Goal: Task Accomplishment & Management: Complete application form

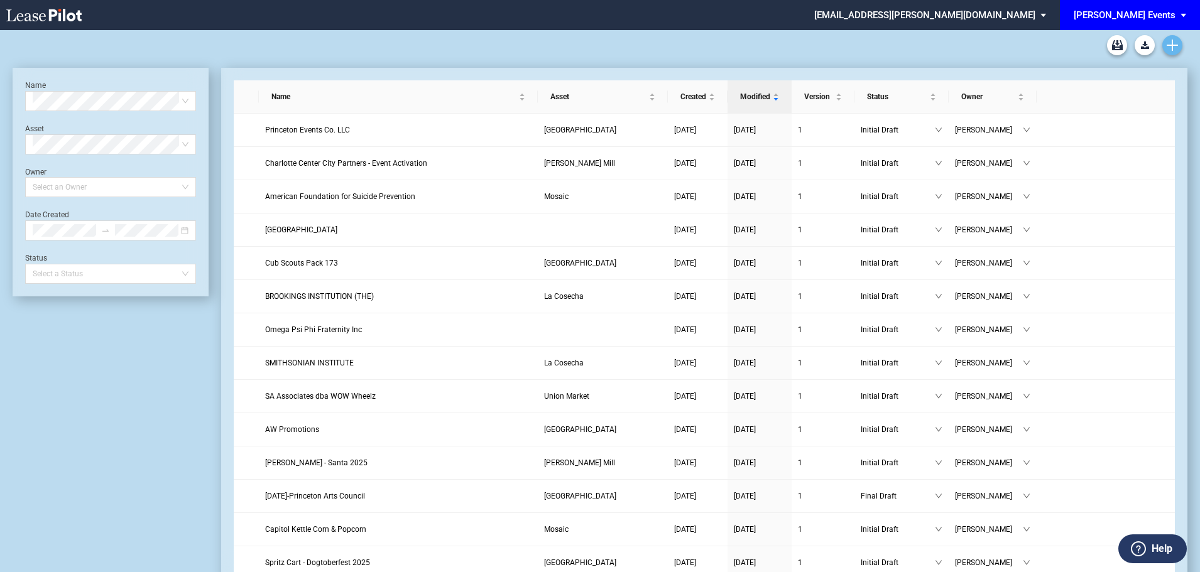
click at [1176, 46] on icon "Create new document" at bounding box center [1172, 45] width 11 height 11
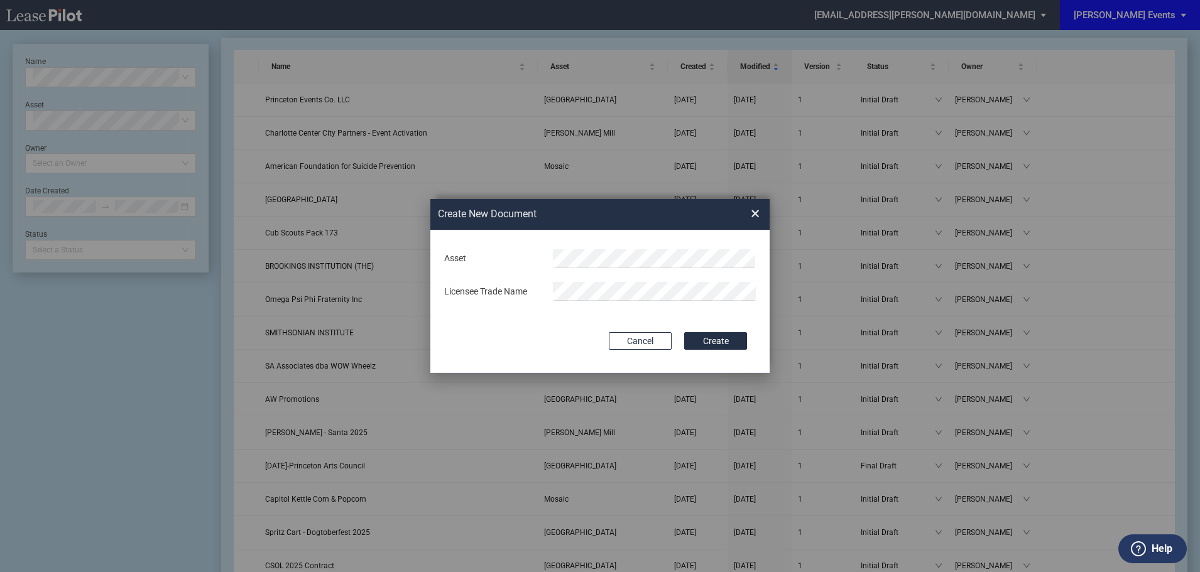
drag, startPoint x: 754, startPoint y: 214, endPoint x: 672, endPoint y: 197, distance: 84.8
click at [754, 214] on span "×" at bounding box center [755, 214] width 9 height 20
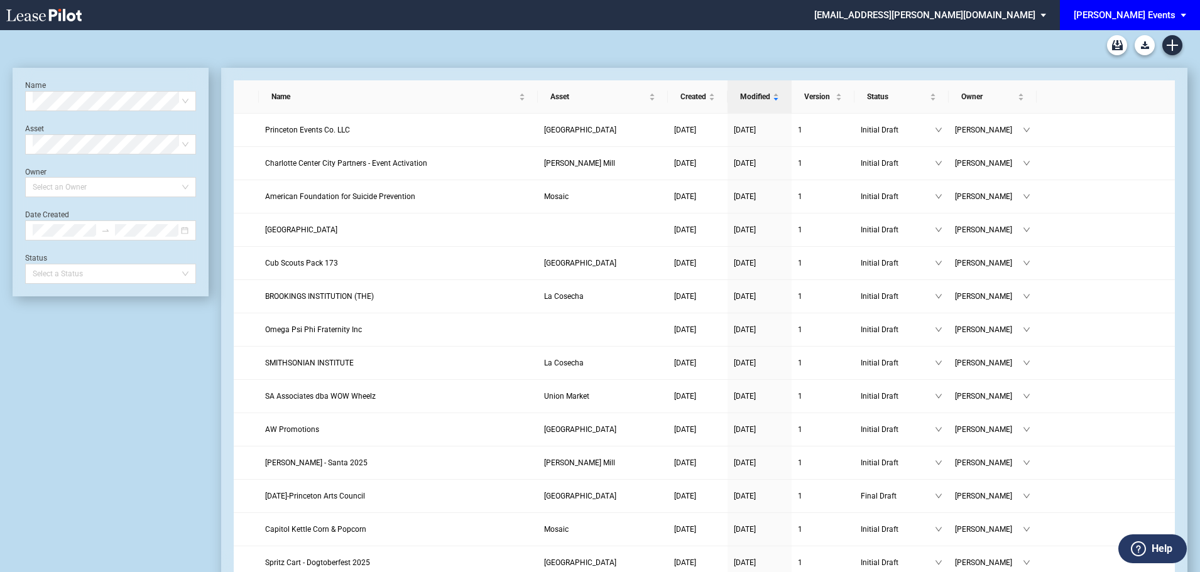
scroll to position [30, 0]
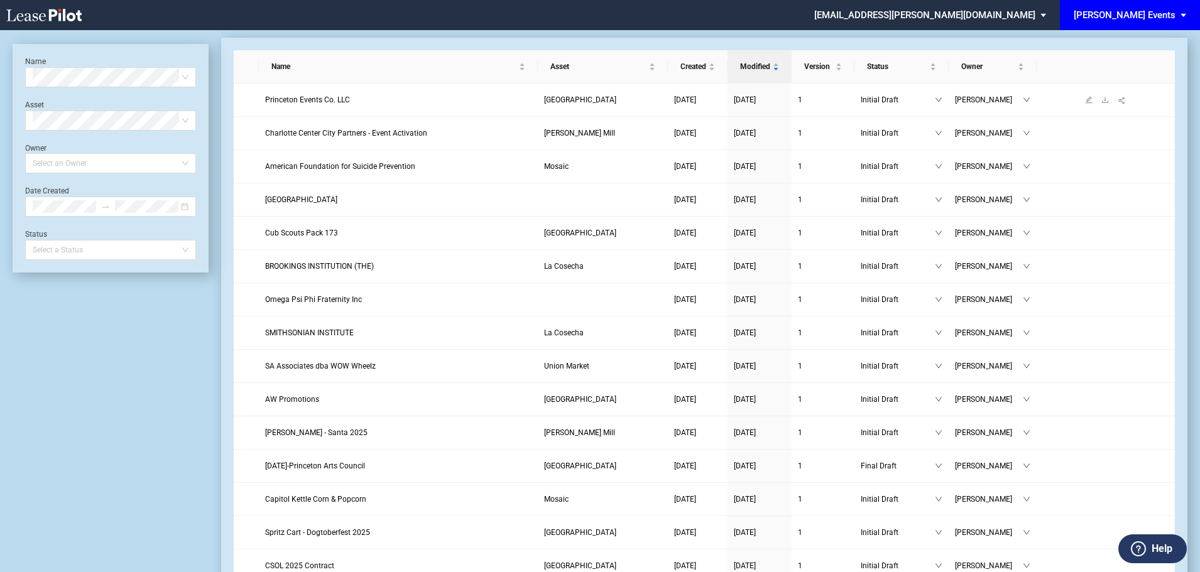
click at [292, 100] on span "Princeton Events Co. LLC" at bounding box center [307, 99] width 85 height 9
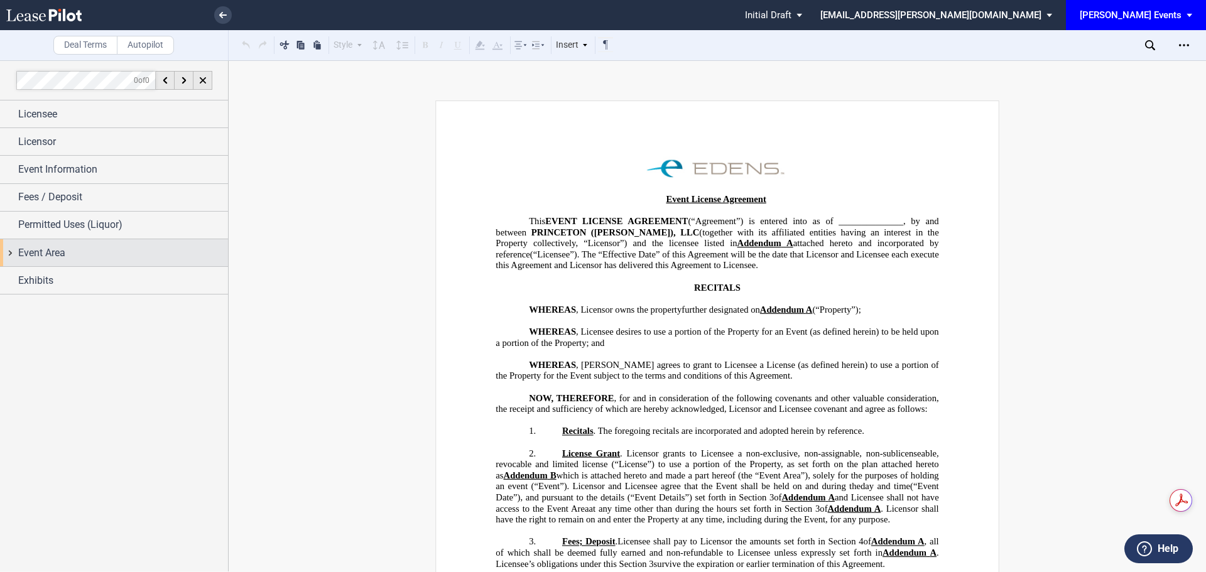
click at [41, 253] on span "Event Area" at bounding box center [41, 253] width 47 height 15
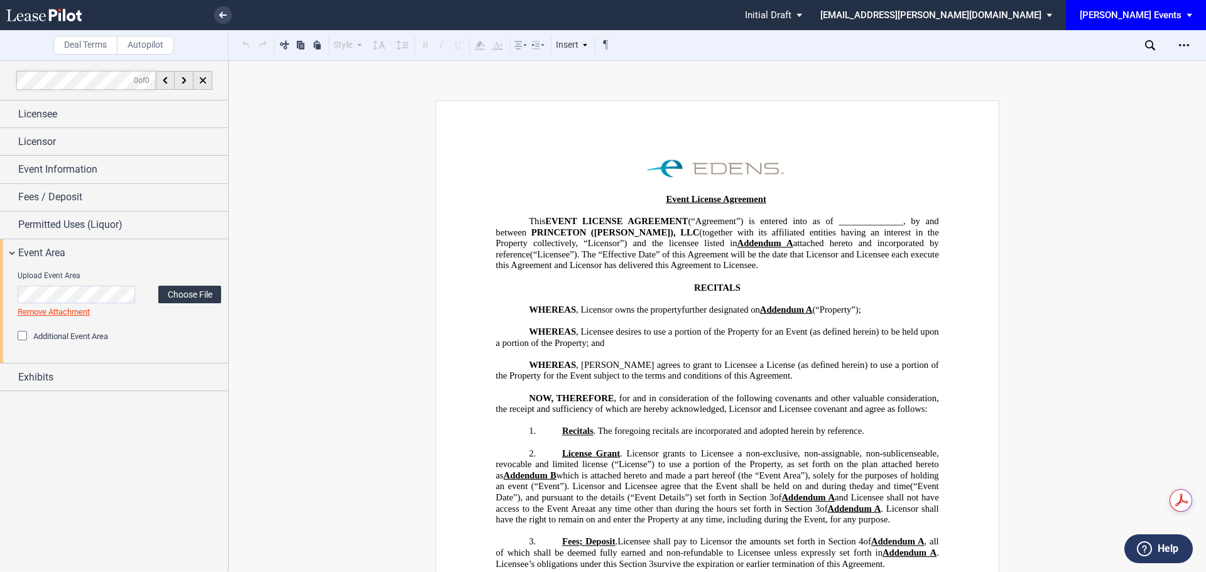
click at [190, 299] on label "Choose File" at bounding box center [189, 295] width 63 height 18
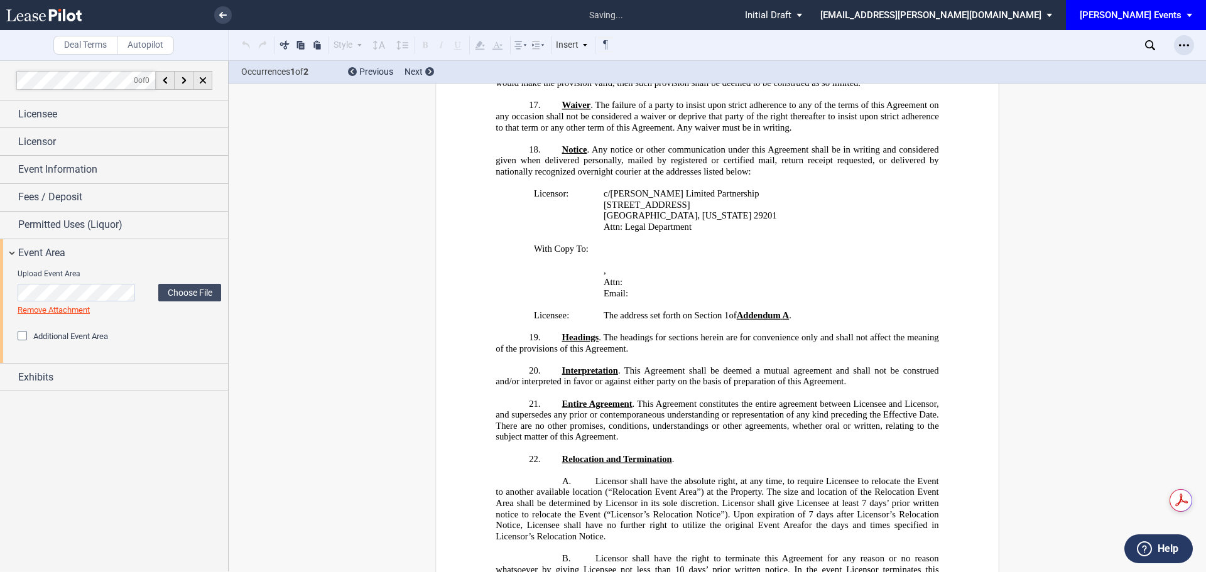
scroll to position [2518, 0]
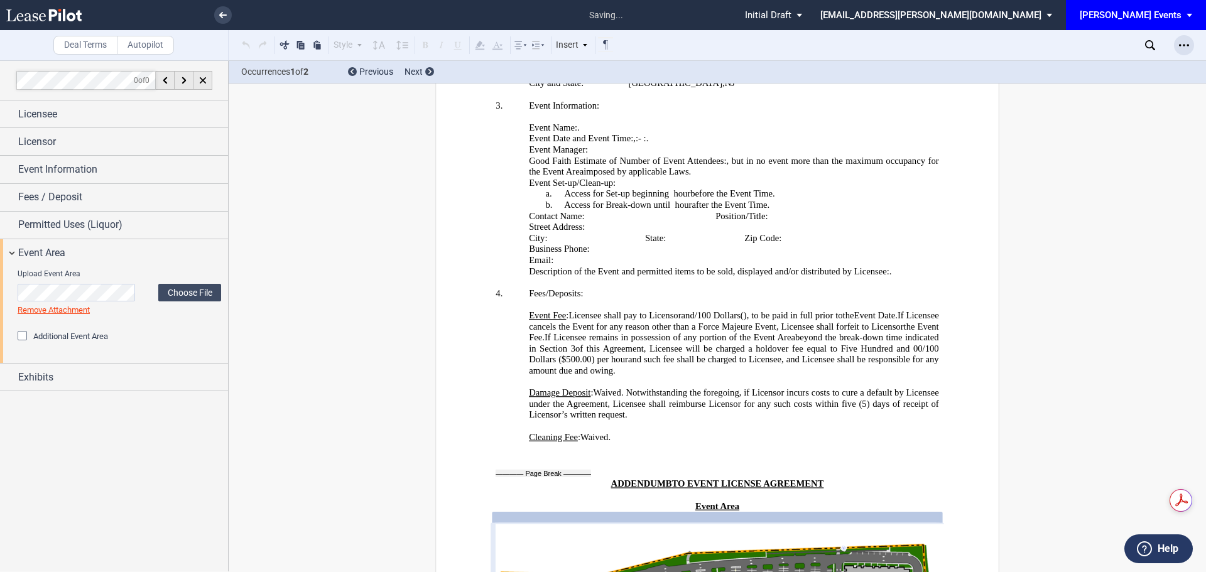
click at [1187, 42] on icon "Open Lease options menu" at bounding box center [1184, 45] width 10 height 10
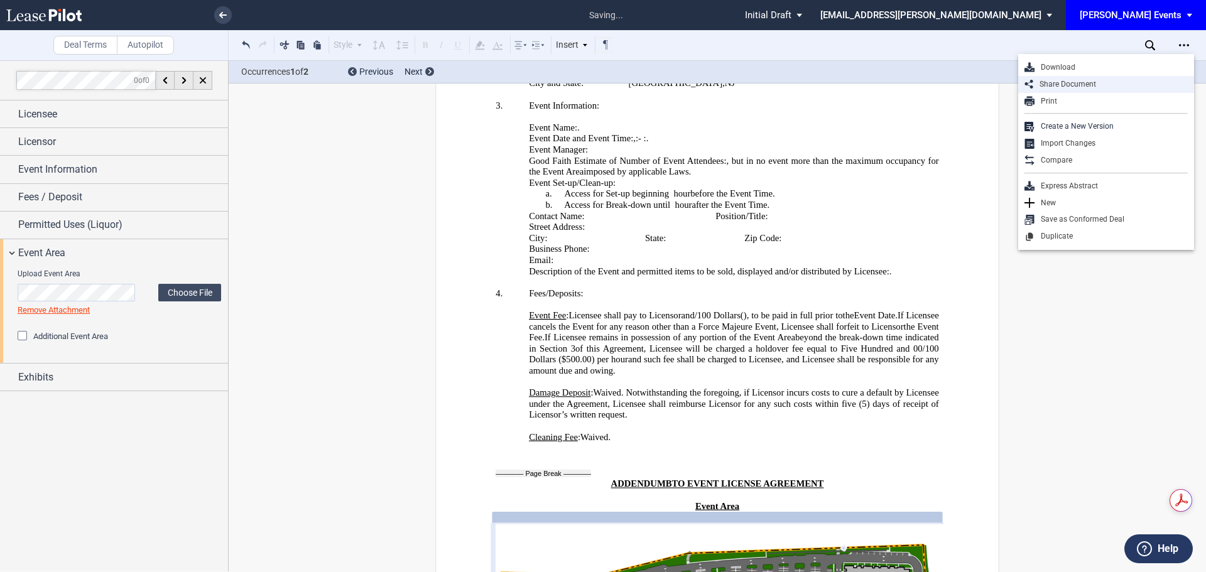
click at [1084, 84] on div "Share Document" at bounding box center [1110, 84] width 155 height 11
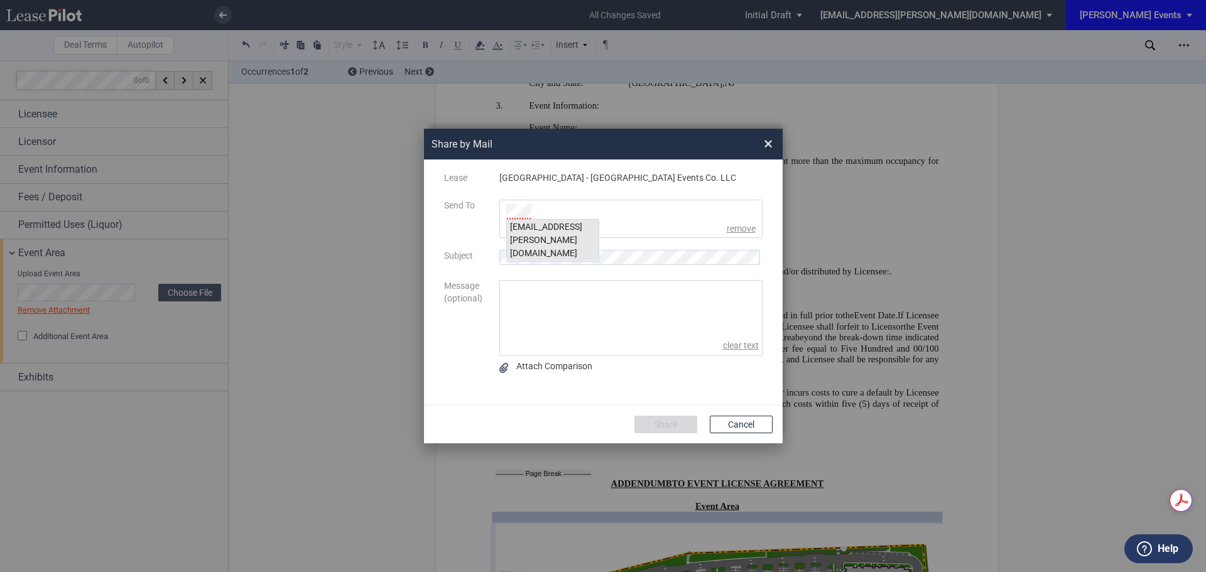
click at [574, 224] on div "kgilbride@edens.com" at bounding box center [553, 240] width 92 height 41
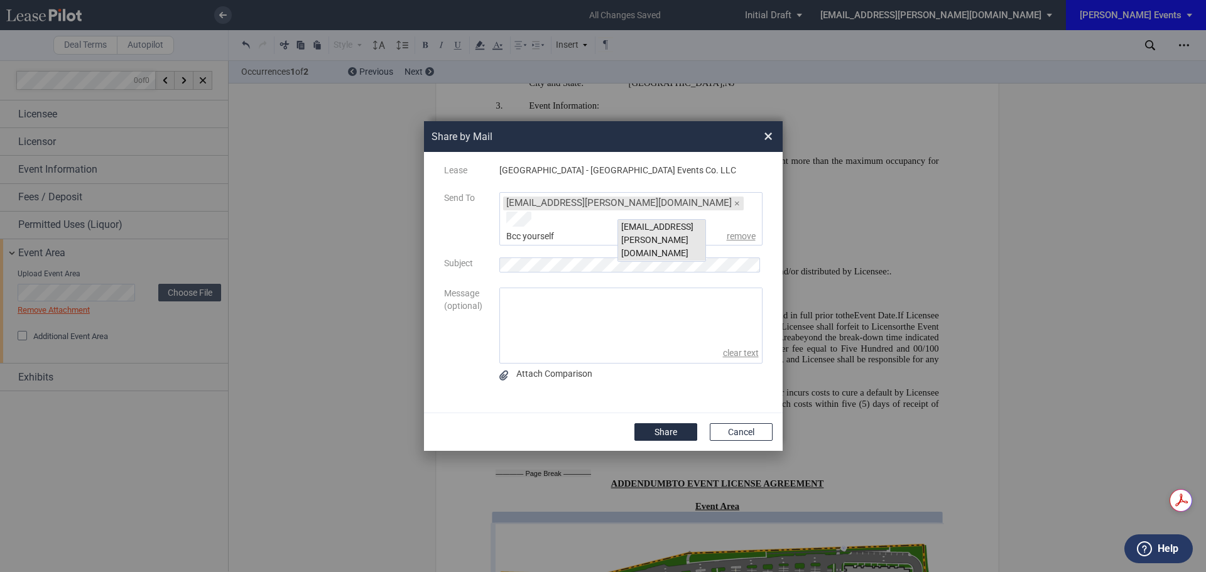
click at [634, 229] on div "msteeb@edens.com" at bounding box center [661, 240] width 87 height 41
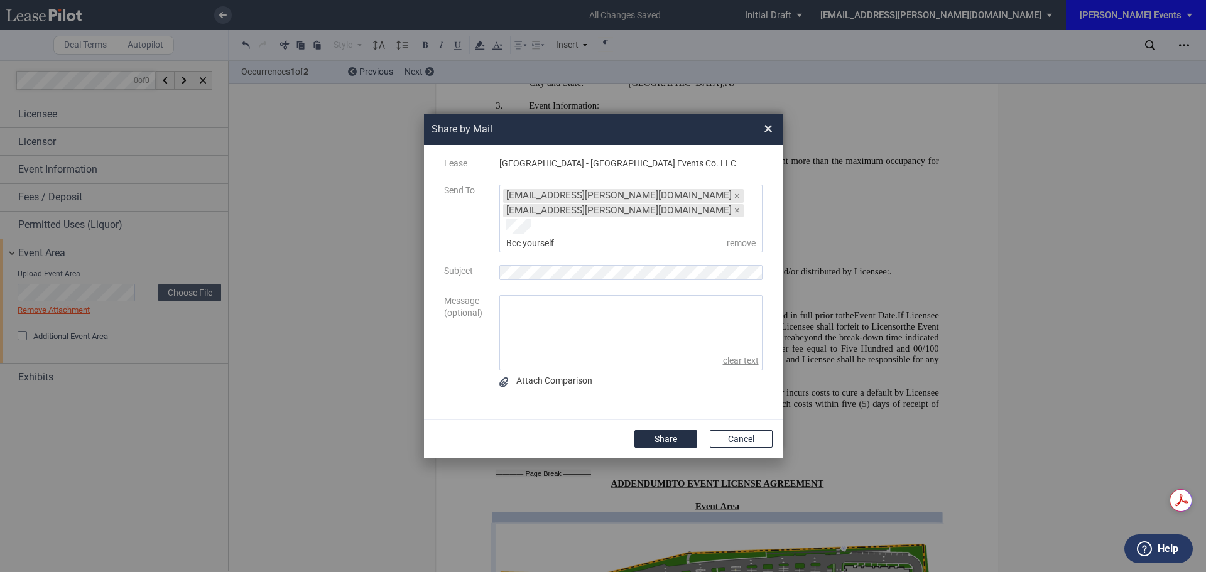
click at [587, 306] on textarea "message" at bounding box center [631, 324] width 262 height 56
type textarea "Hi Malinda, I hope you are well. Can you please review when you get a chance? T…"
click at [677, 430] on button "Share" at bounding box center [665, 439] width 63 height 18
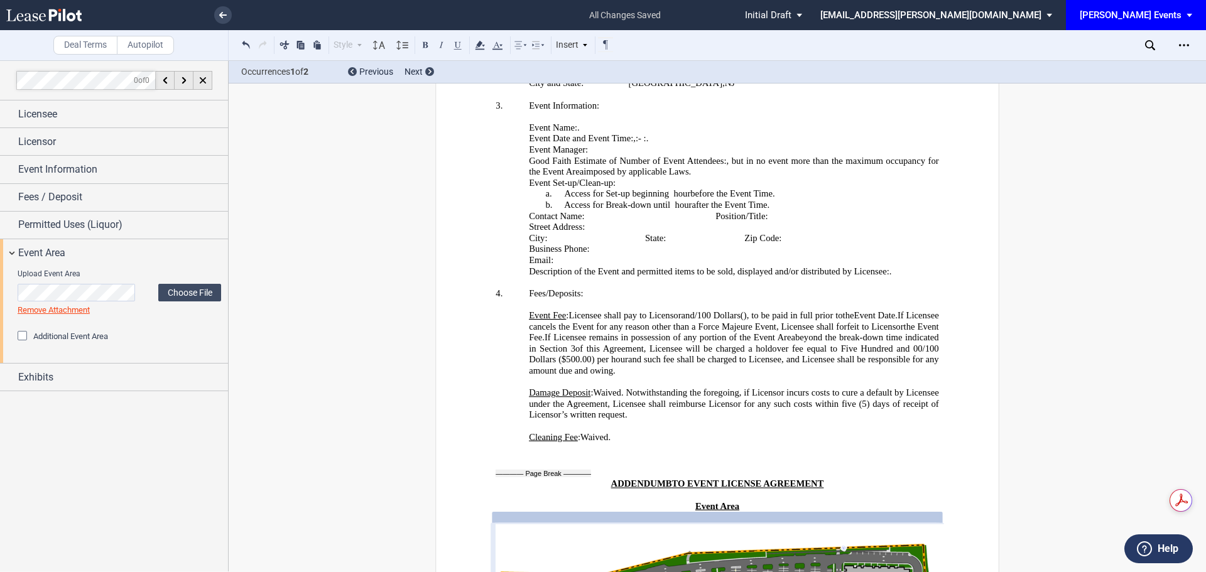
click at [68, 18] on use at bounding box center [43, 15] width 75 height 13
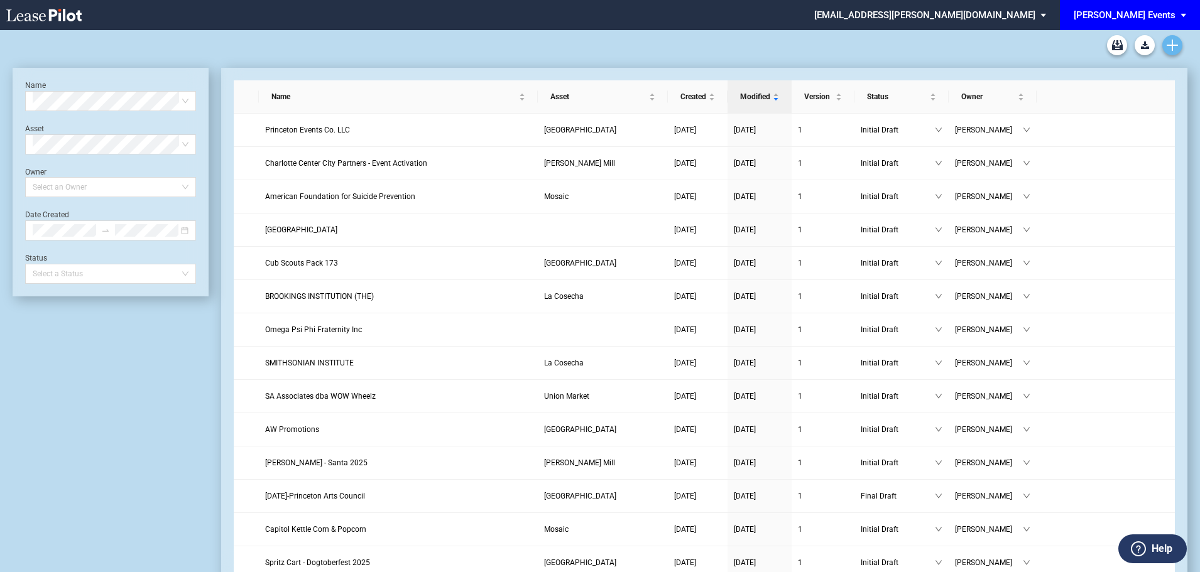
click at [1173, 40] on use "Create new document" at bounding box center [1172, 45] width 11 height 11
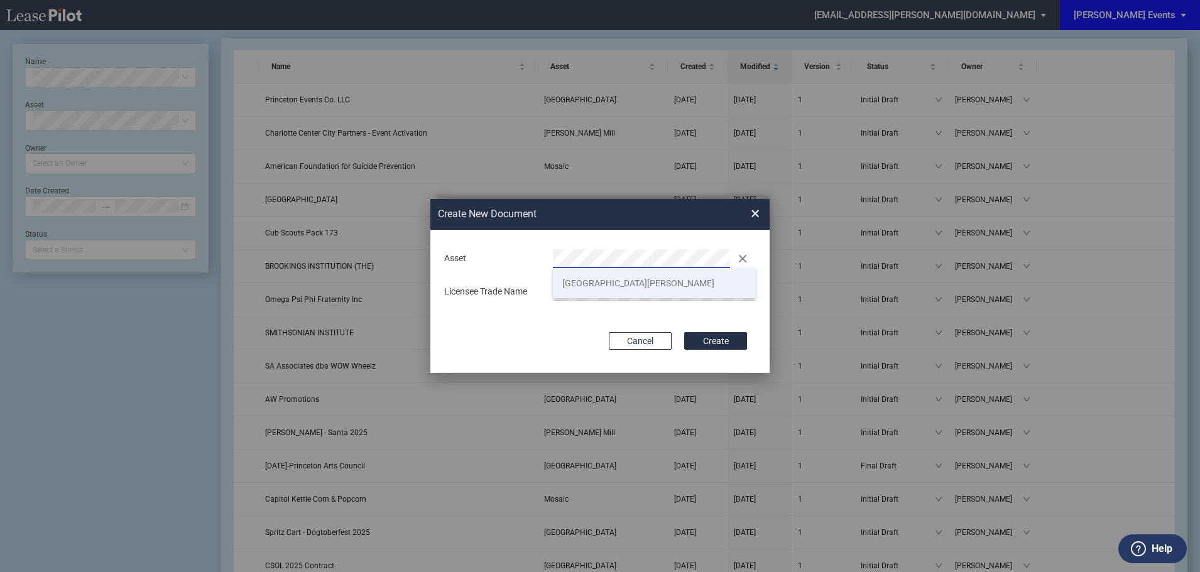
click at [575, 297] on li "[GEOGRAPHIC_DATA][PERSON_NAME]" at bounding box center [654, 283] width 203 height 30
click at [726, 340] on button "Create" at bounding box center [715, 341] width 63 height 18
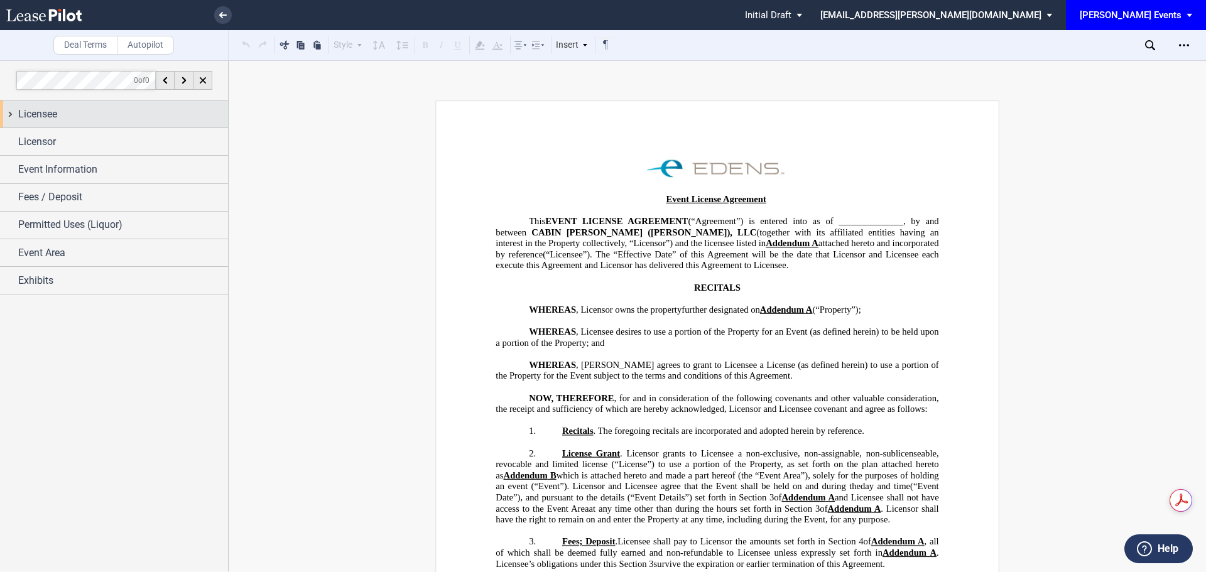
click at [50, 117] on span "Licensee" at bounding box center [37, 114] width 39 height 15
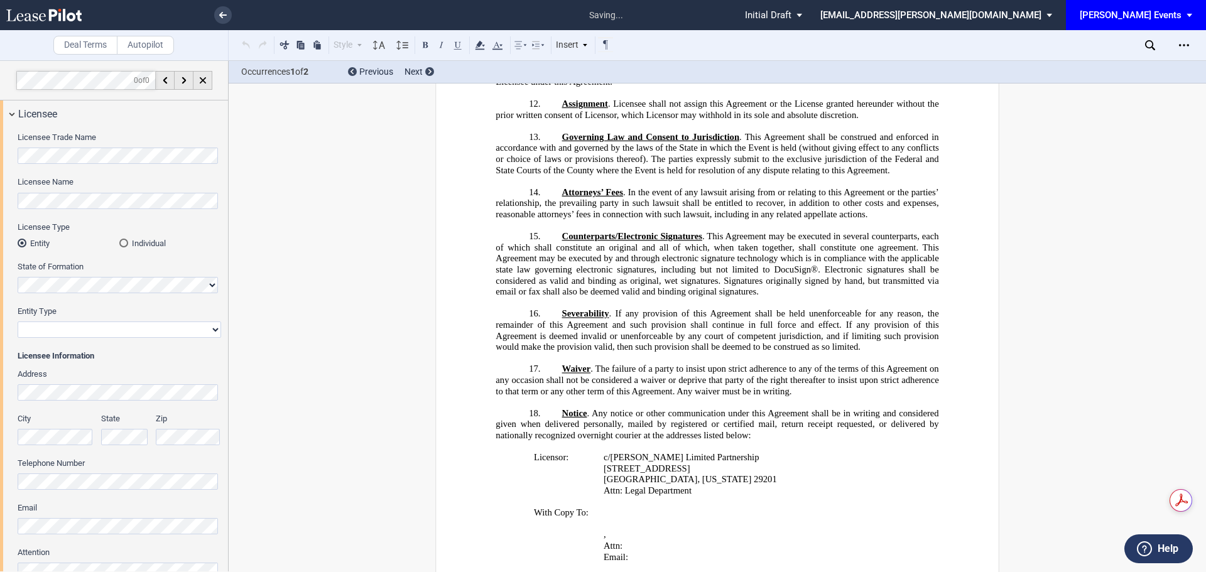
scroll to position [1913, 0]
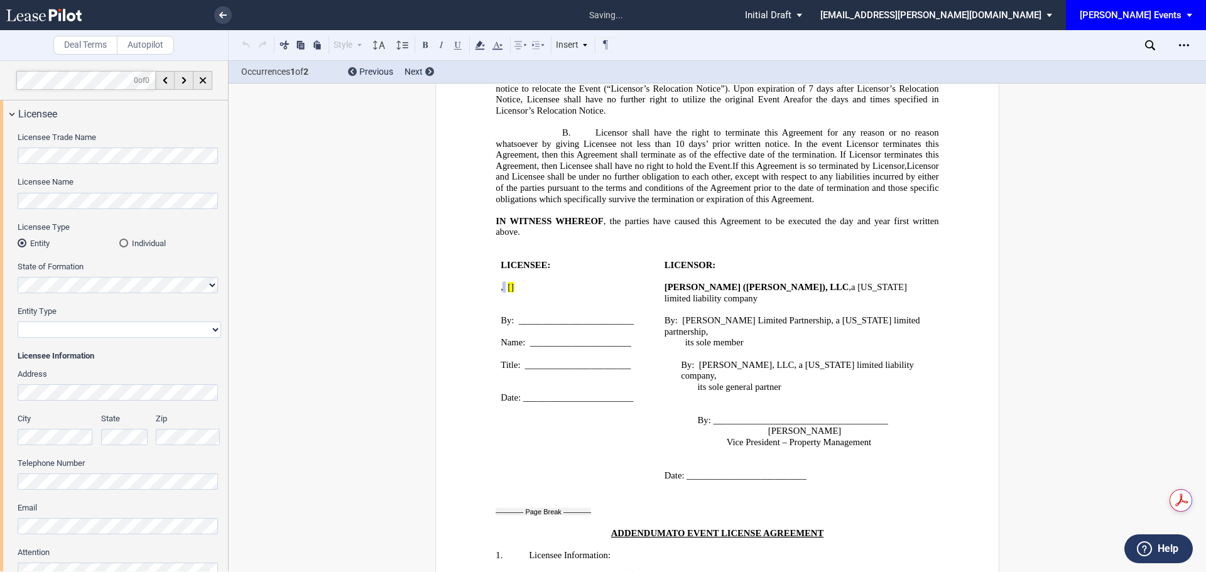
click at [122, 329] on select "Corporation Limited Liability Company General Partnership Limited Partnership N…" at bounding box center [120, 330] width 204 height 16
select select "limited liability company"
click at [18, 322] on select "Corporation Limited Liability Company General Partnership Limited Partnership N…" at bounding box center [120, 330] width 204 height 16
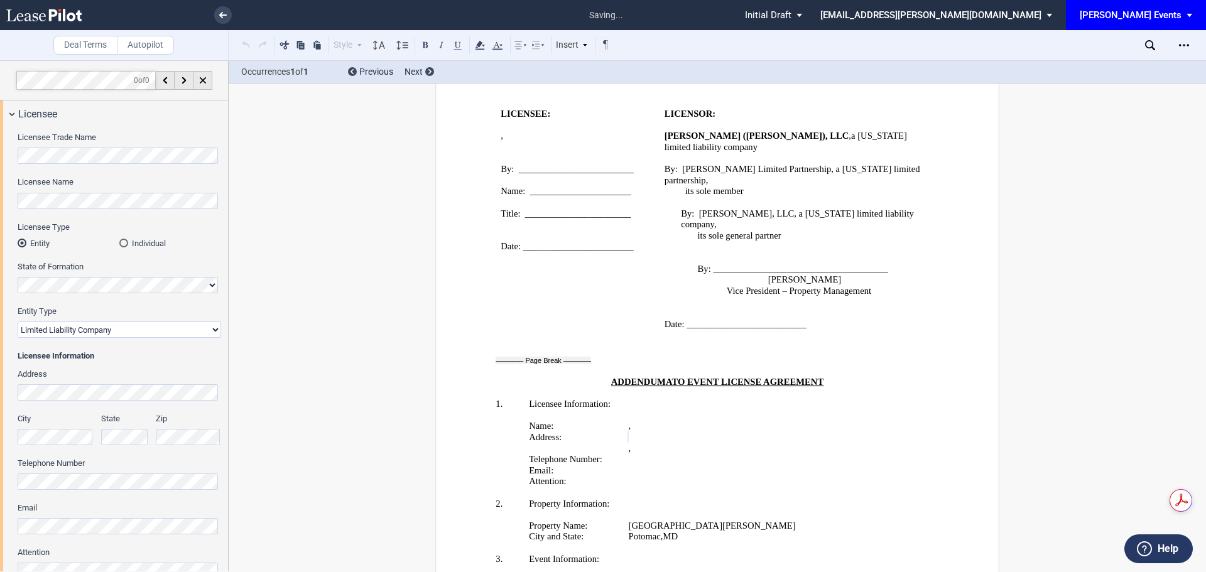
scroll to position [2192, 0]
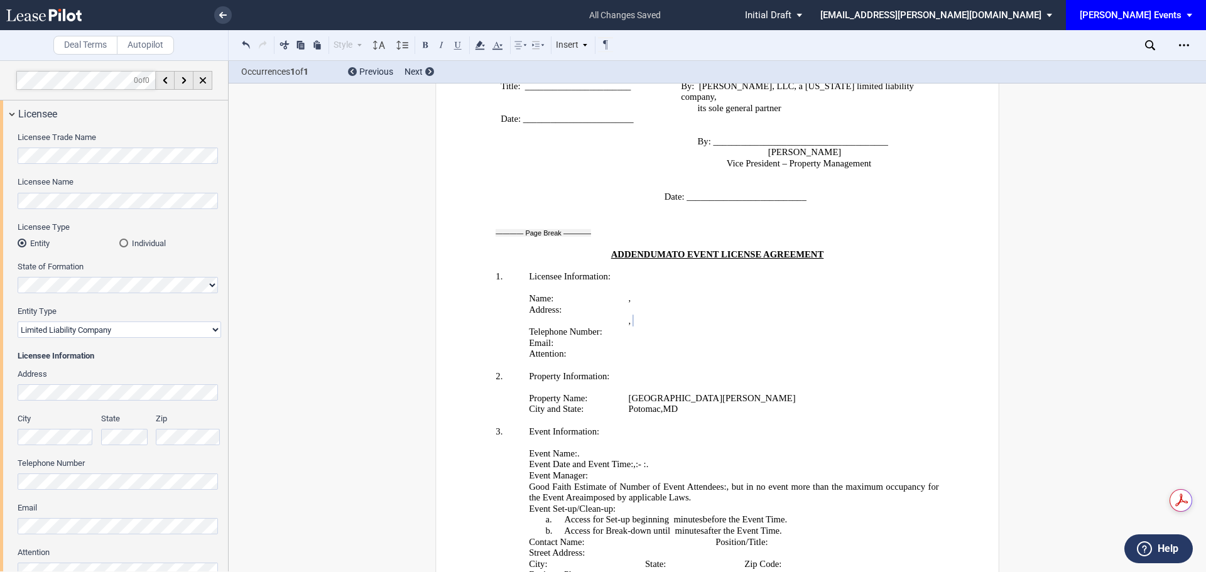
click at [98, 473] on div "Telephone Number" at bounding box center [120, 474] width 204 height 32
click at [160, 517] on div "Email" at bounding box center [120, 519] width 204 height 32
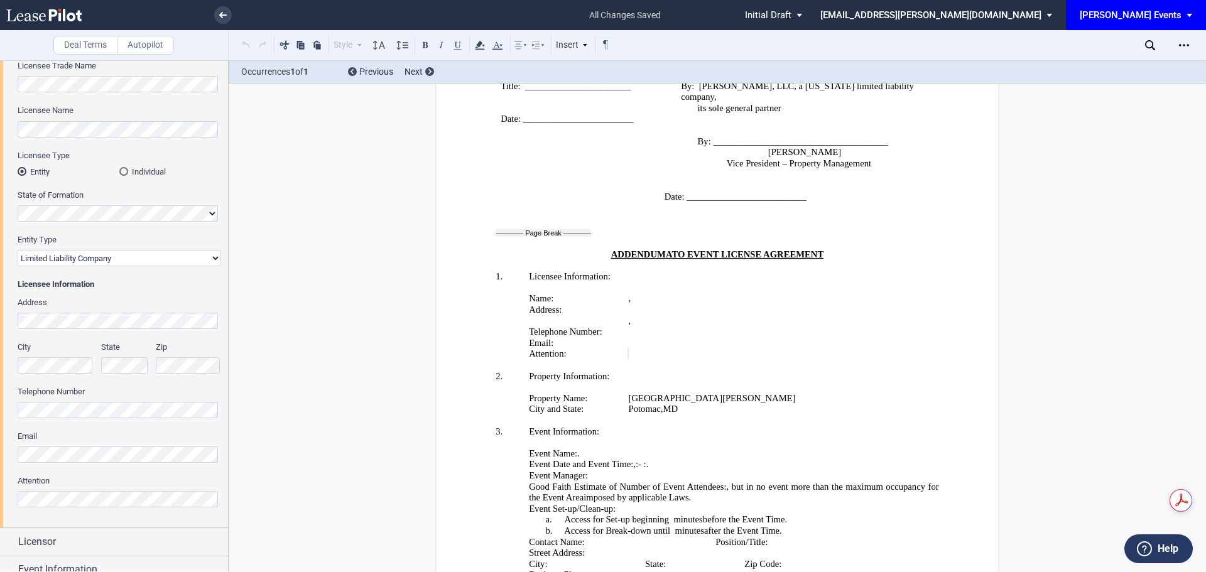
scroll to position [0, 0]
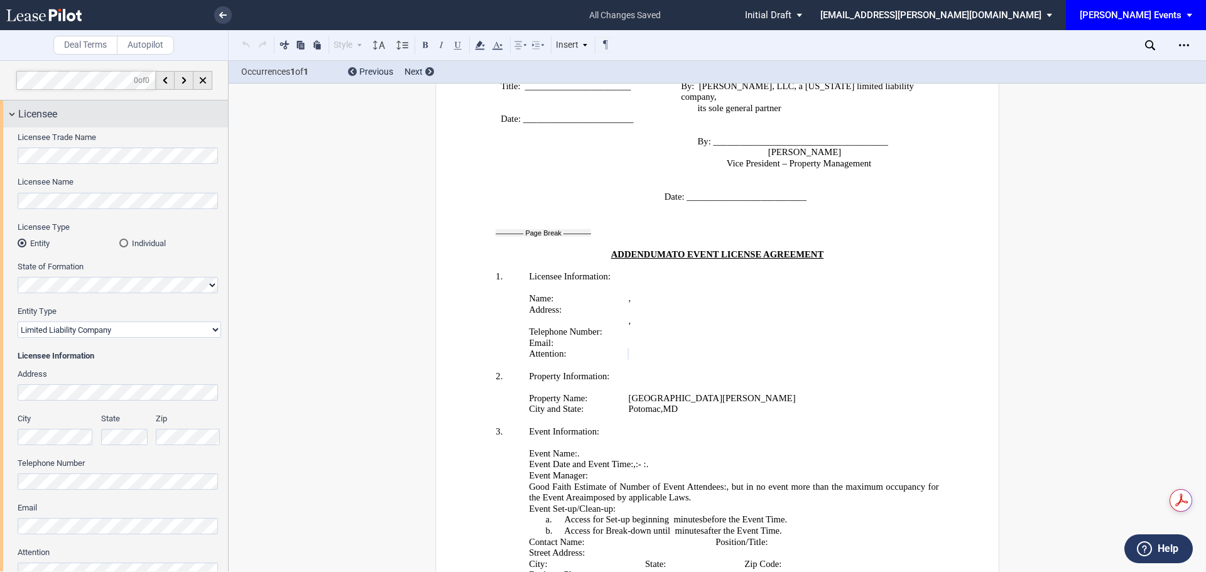
click at [66, 115] on div "Licensee" at bounding box center [123, 114] width 210 height 15
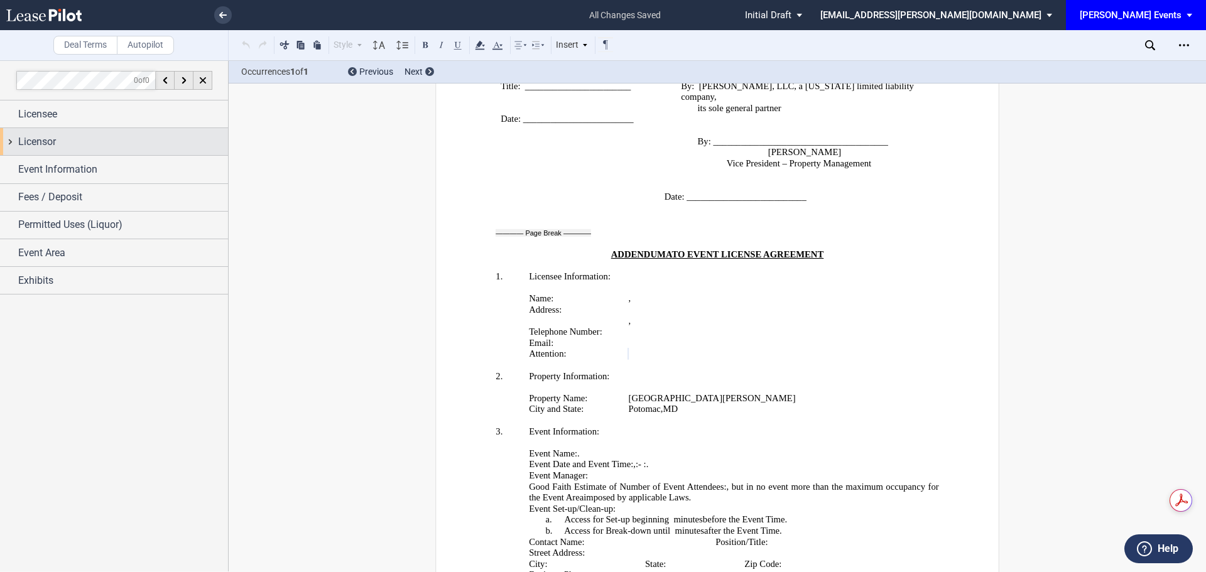
click at [63, 149] on div "Licensor" at bounding box center [123, 141] width 210 height 15
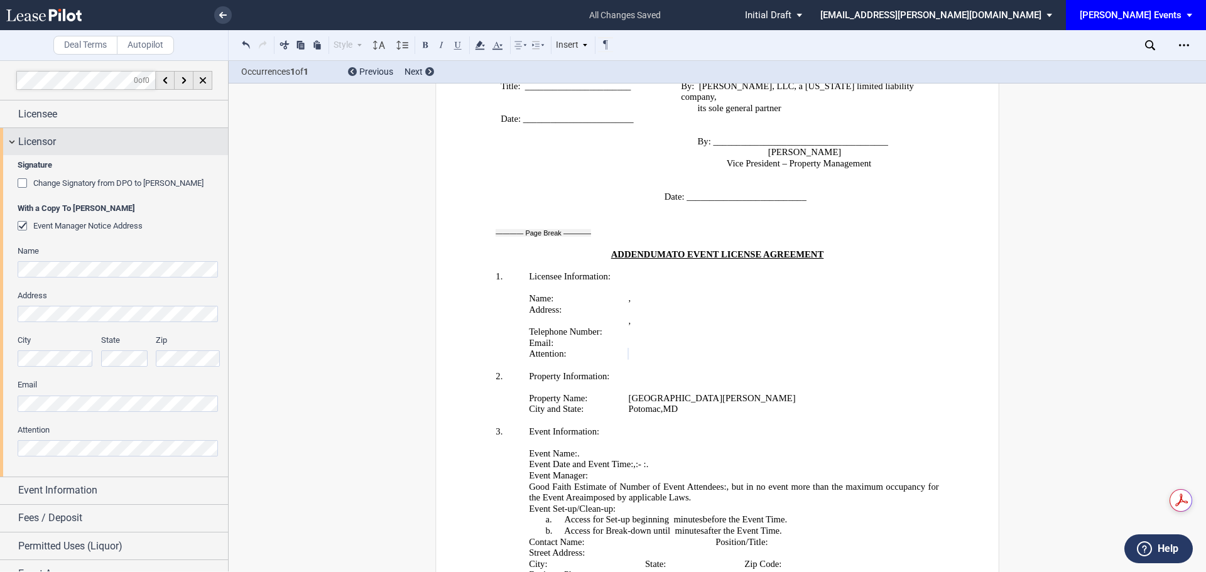
click at [63, 149] on div "Licensor" at bounding box center [123, 141] width 210 height 15
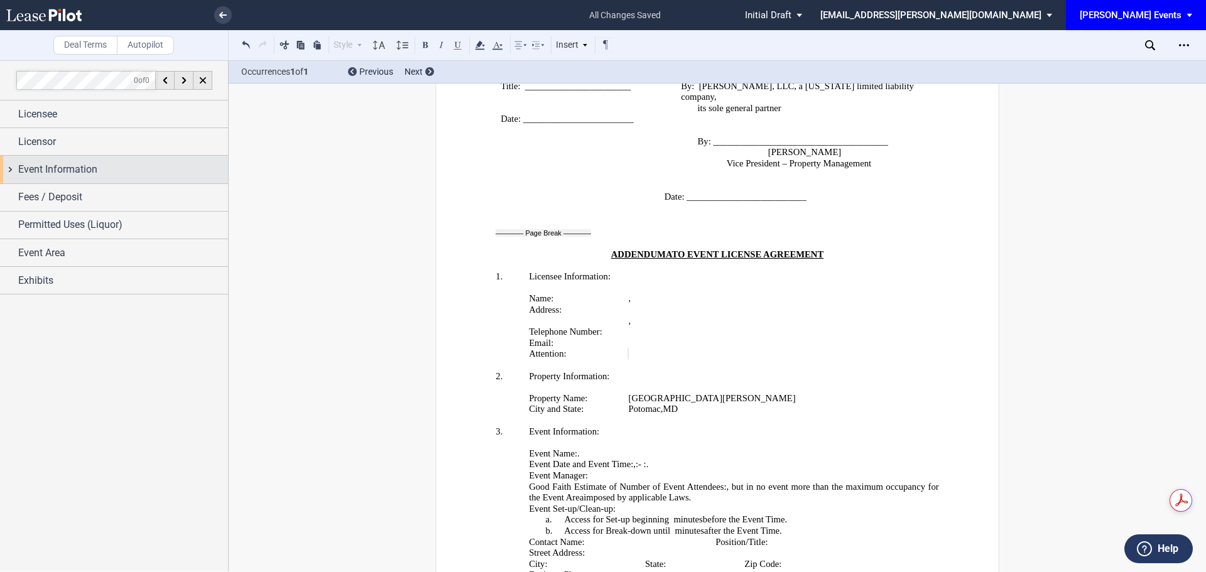
click at [65, 170] on span "Event Information" at bounding box center [57, 169] width 79 height 15
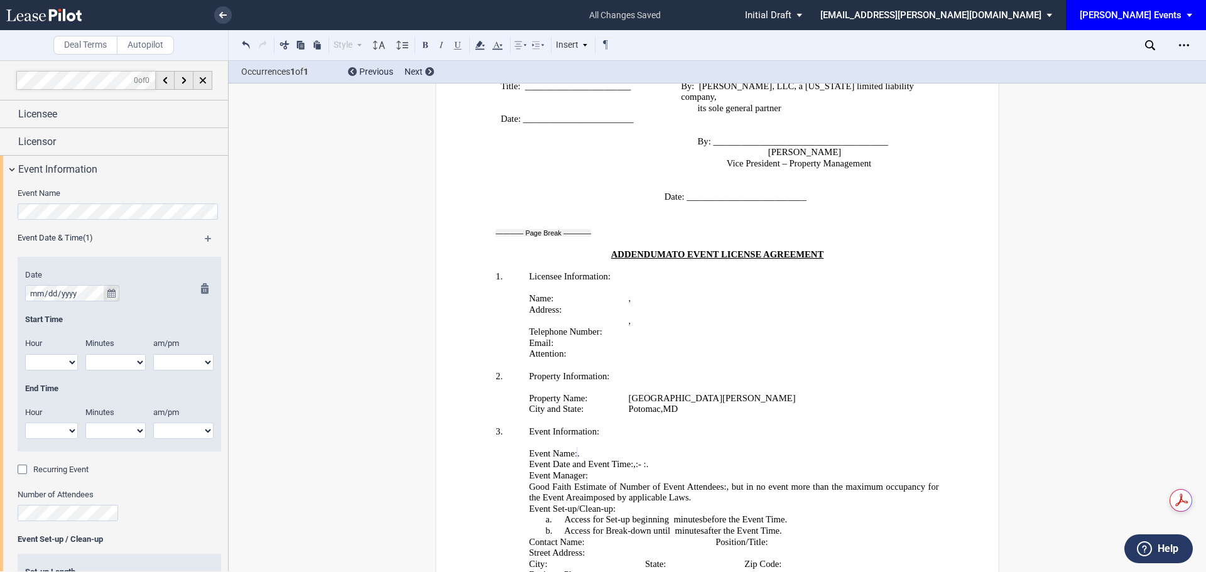
click at [107, 292] on icon "true" at bounding box center [111, 293] width 8 height 9
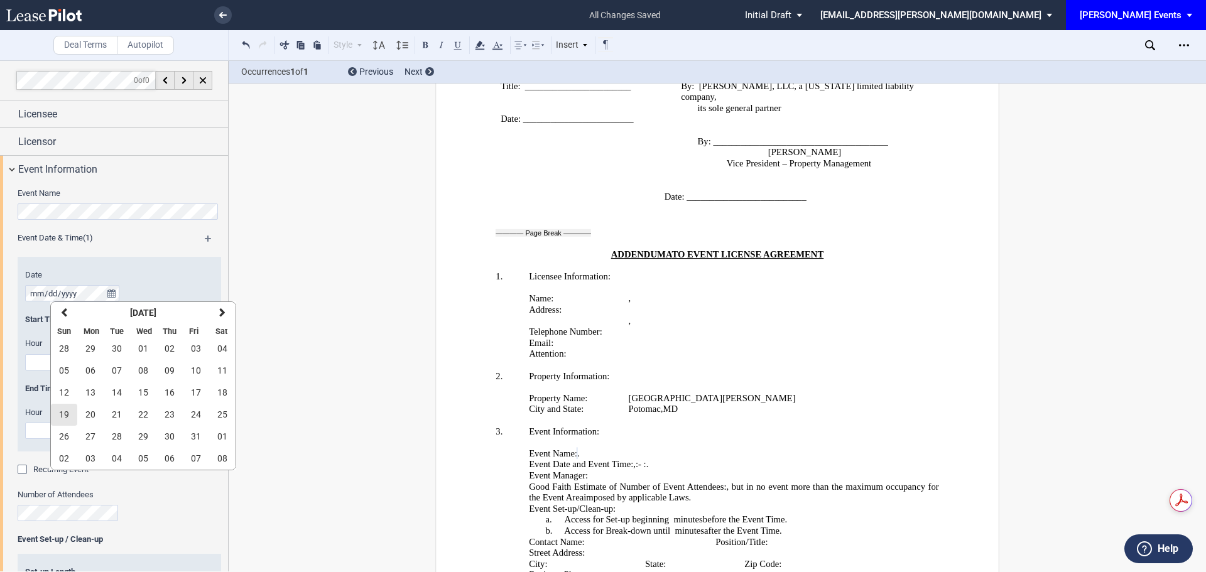
click at [68, 415] on span "19" at bounding box center [64, 415] width 10 height 10
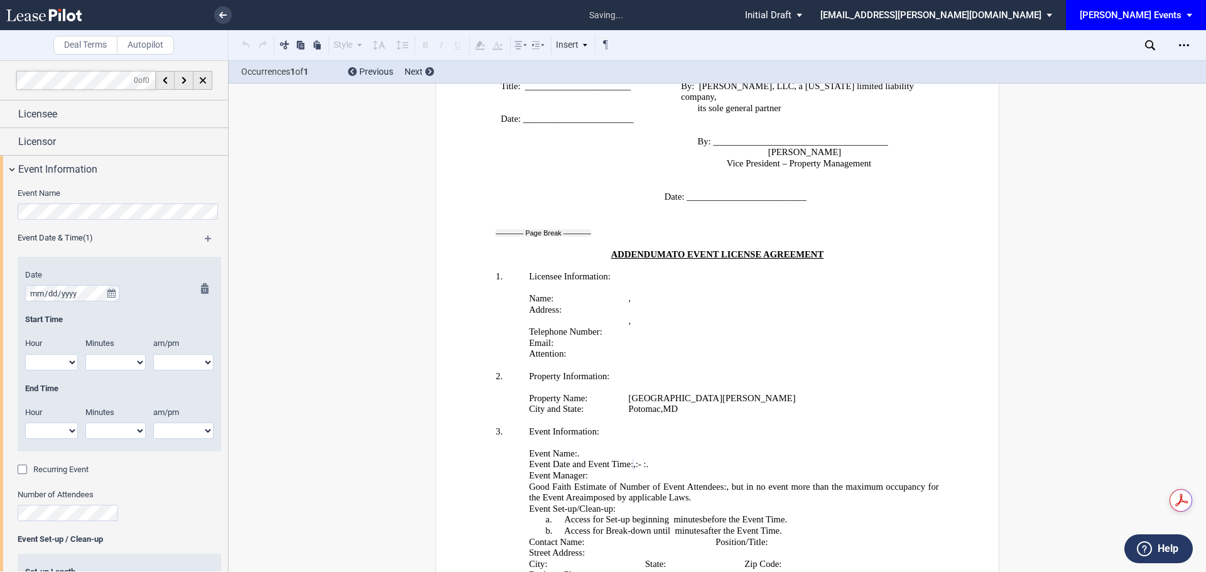
click at [57, 364] on select "1 2 3 4 5 6 7 8 9 10 11 12" at bounding box center [51, 362] width 53 height 16
select select "11"
click at [25, 354] on select "1 2 3 4 5 6 7 8 9 10 11 12" at bounding box center [51, 362] width 53 height 16
click at [110, 366] on select "00 05 10 15 20 25 30 35 40 45 50 55" at bounding box center [115, 362] width 60 height 16
select select "00"
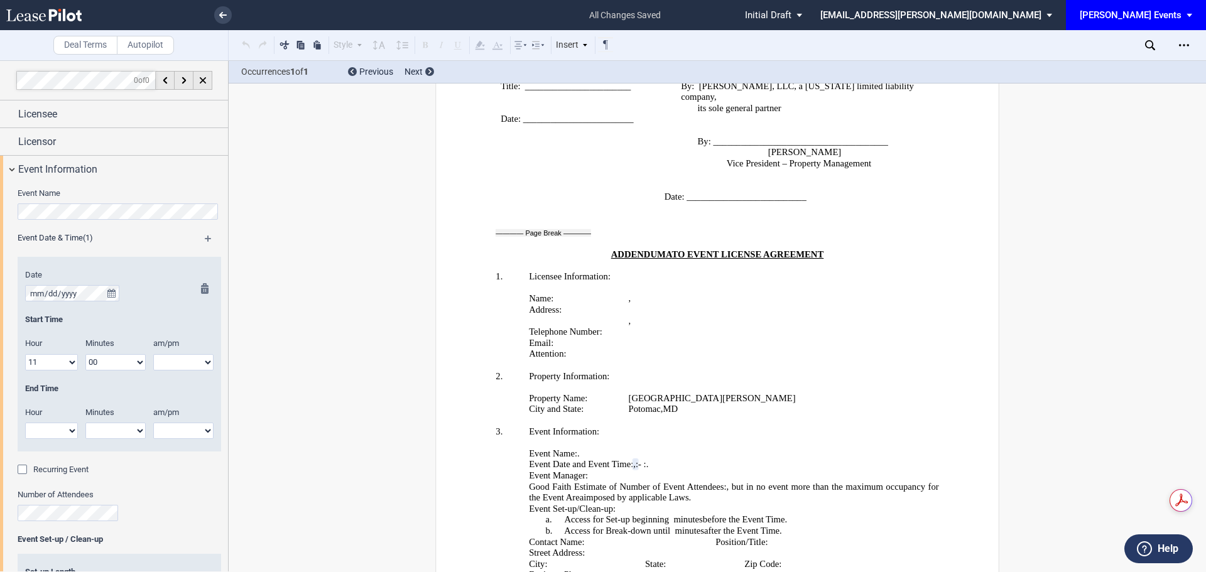
click at [85, 354] on select "00 05 10 15 20 25 30 35 40 45 50 55" at bounding box center [115, 362] width 60 height 16
click at [173, 367] on select "am pm" at bounding box center [183, 362] width 60 height 16
select select "am"
click at [153, 354] on select "am pm" at bounding box center [183, 362] width 60 height 16
click at [55, 431] on select "1 2 3 4 5 6 7 8 9 10 11 12" at bounding box center [51, 431] width 53 height 16
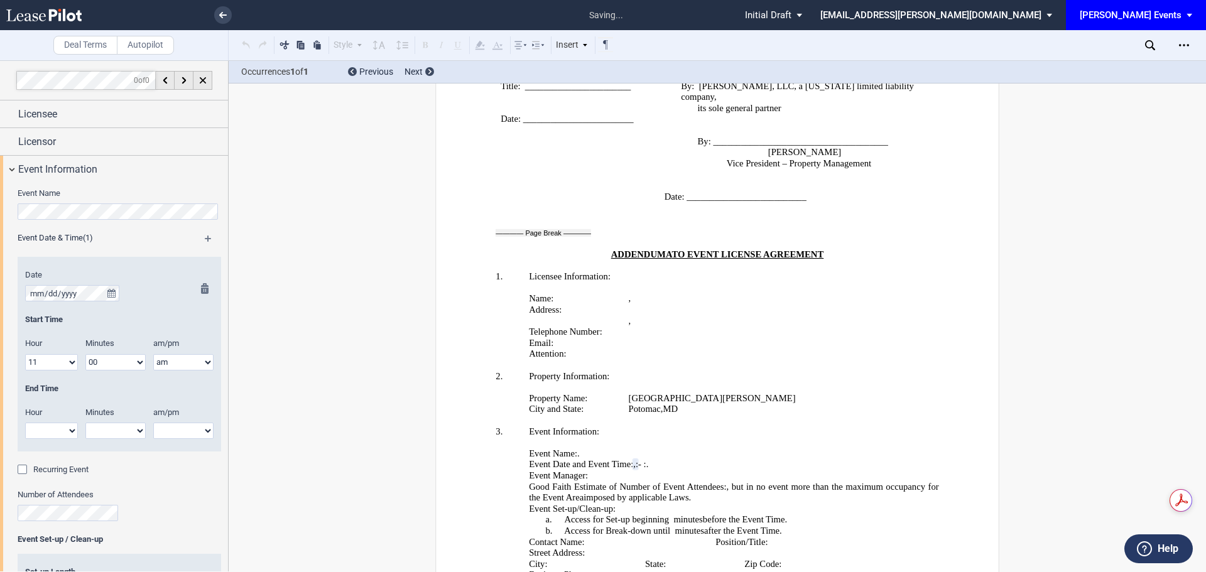
select select "1"
click at [25, 423] on select "1 2 3 4 5 6 7 8 9 10 11 12" at bounding box center [51, 431] width 53 height 16
click at [100, 437] on select "00 05 10 15 20 25 30 35 40 45 50 55" at bounding box center [115, 431] width 60 height 16
select select "00"
click at [85, 423] on select "00 05 10 15 20 25 30 35 40 45 50 55" at bounding box center [115, 431] width 60 height 16
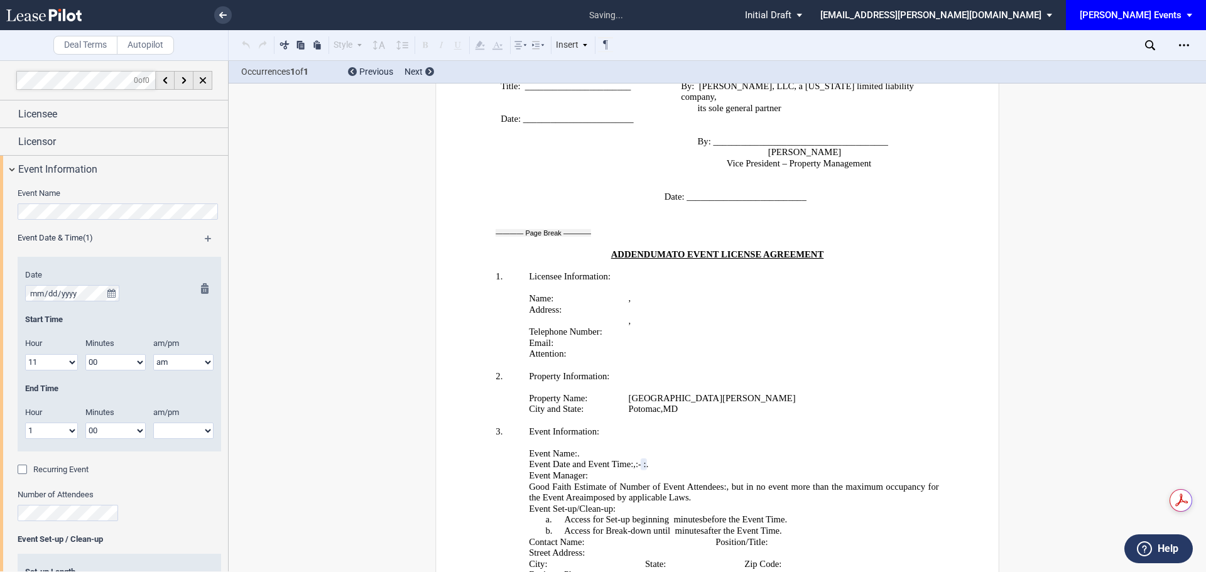
click at [171, 433] on select "am pm" at bounding box center [183, 431] width 60 height 16
select select "pm"
click at [153, 423] on select "am pm" at bounding box center [183, 431] width 60 height 16
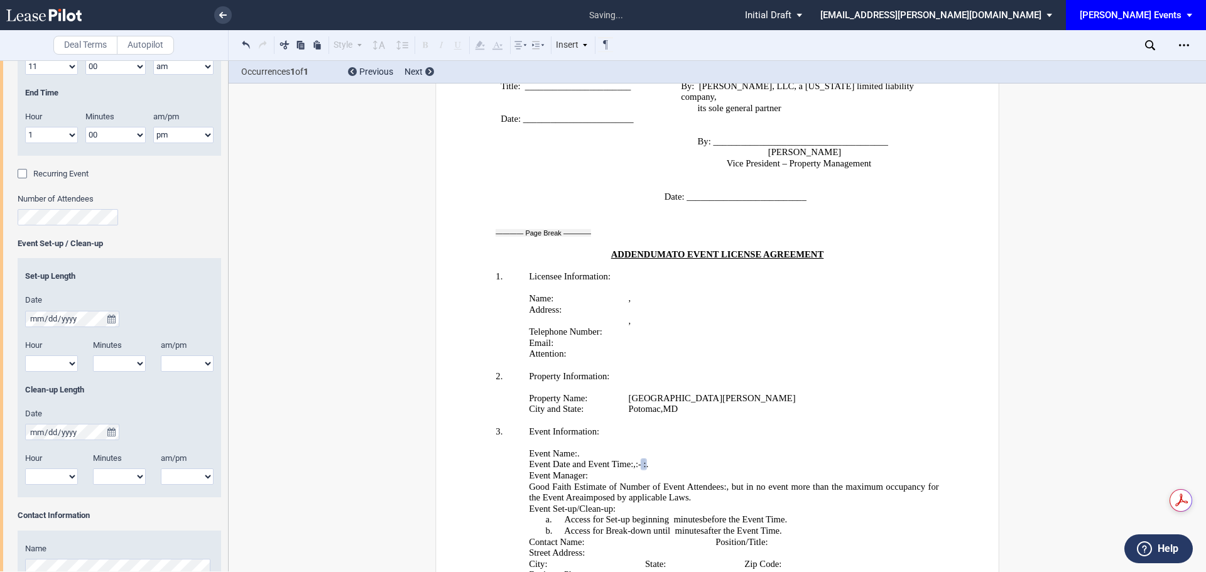
scroll to position [314, 0]
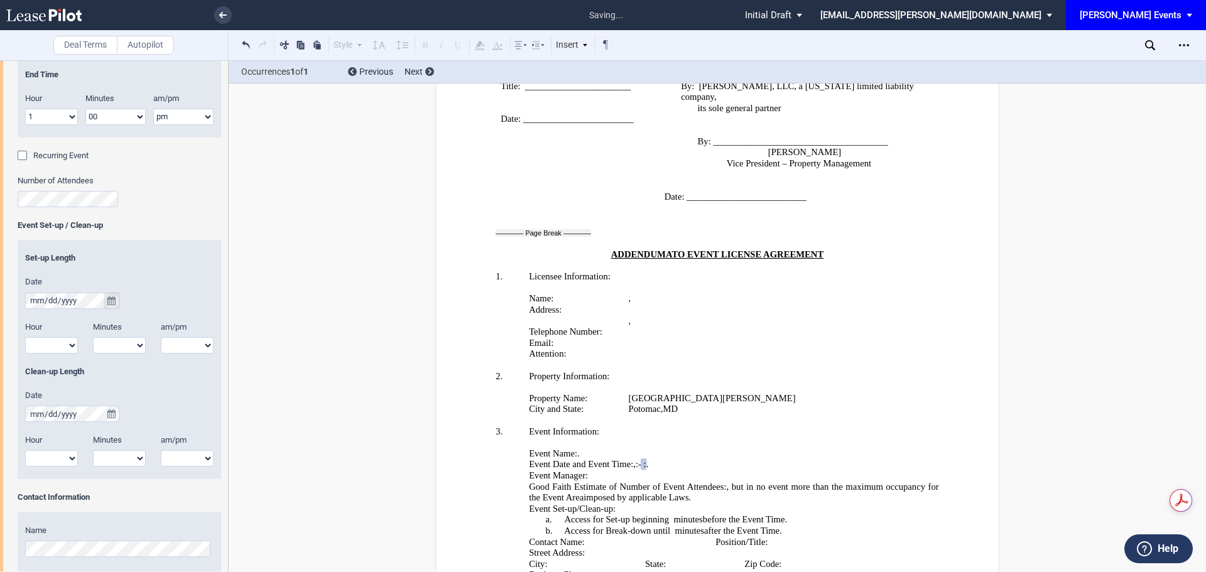
click at [109, 299] on icon "true" at bounding box center [111, 301] width 8 height 9
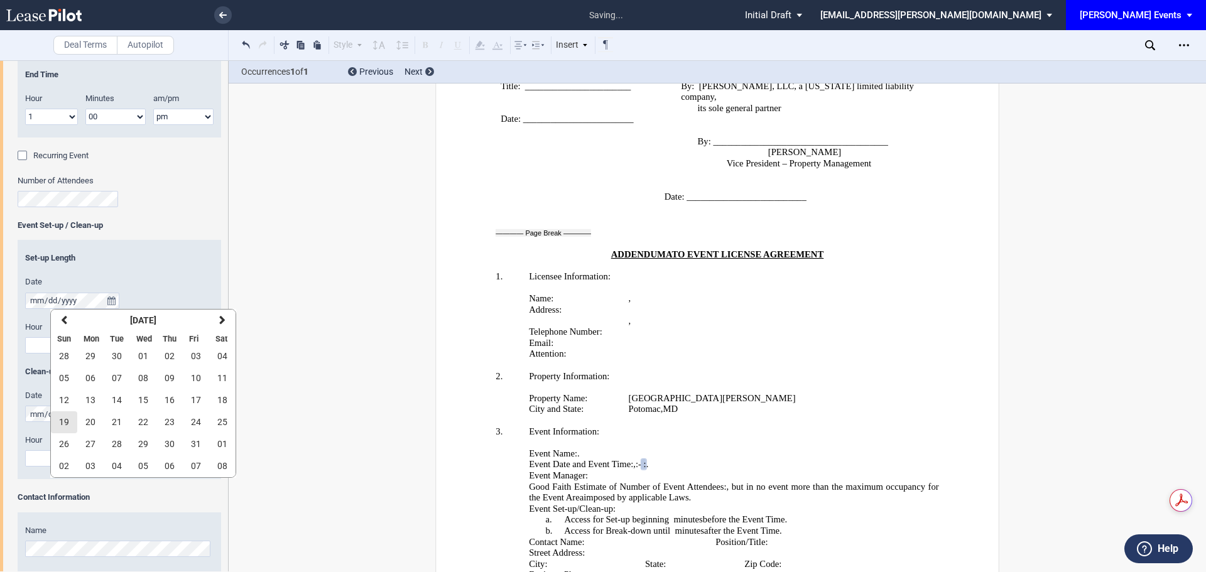
click at [62, 426] on span "19" at bounding box center [64, 422] width 10 height 10
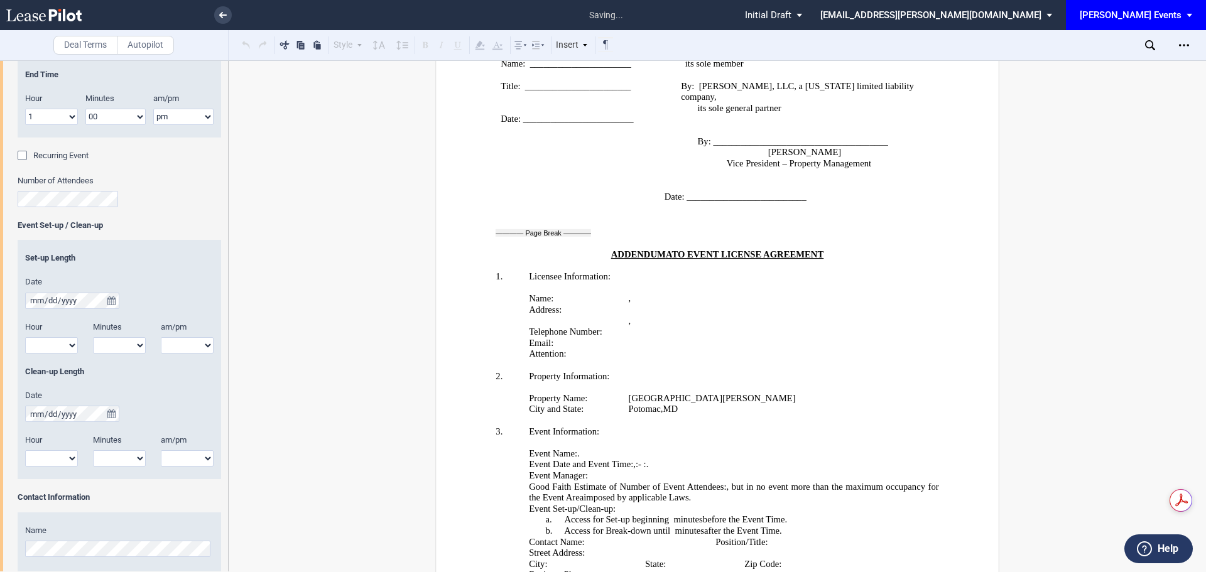
click at [61, 344] on select "1 2 3 4 5 6 7 8 9 10 11 12" at bounding box center [51, 345] width 53 height 16
select select "1"
click at [25, 337] on select "1 2 3 4 5 6 7 8 9 10 11 12" at bounding box center [51, 345] width 53 height 16
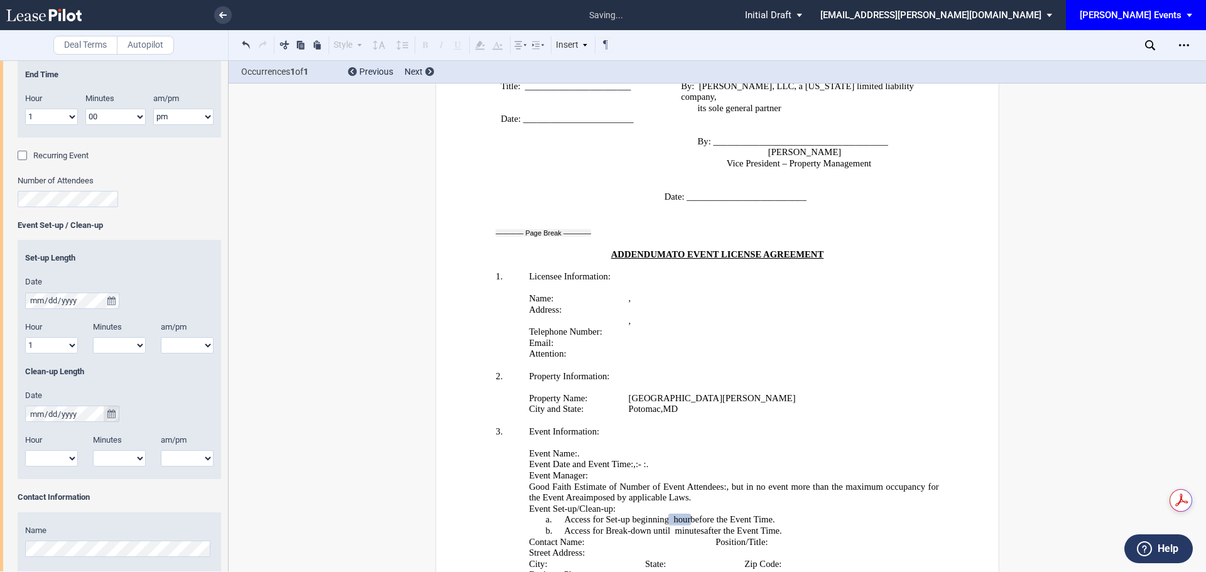
click at [112, 416] on icon "true" at bounding box center [111, 414] width 8 height 9
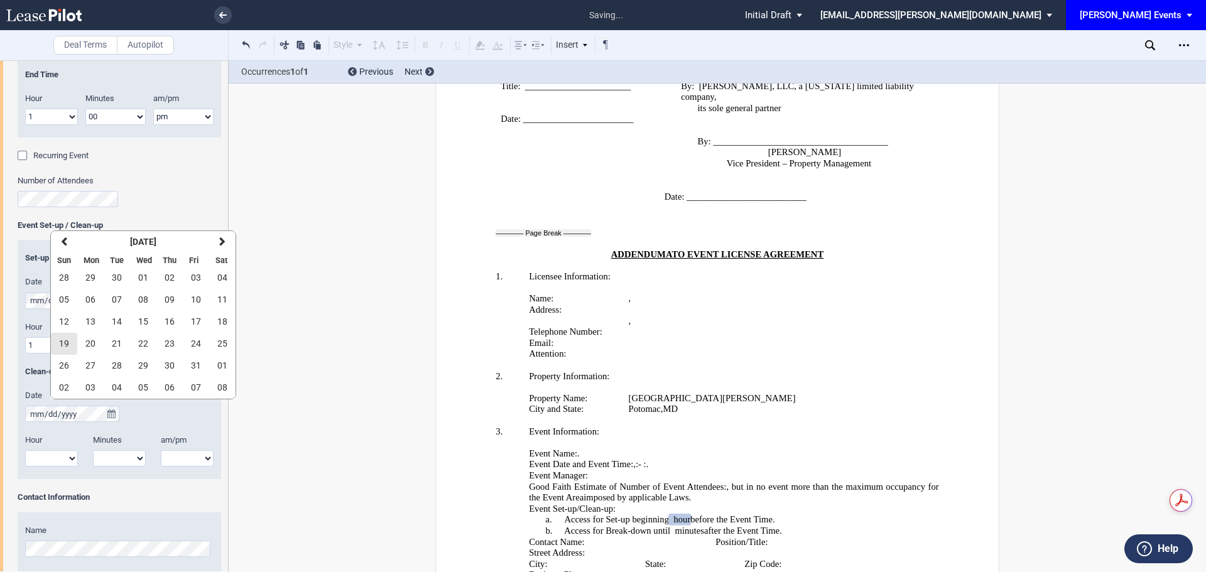
click at [64, 344] on span "19" at bounding box center [64, 344] width 10 height 10
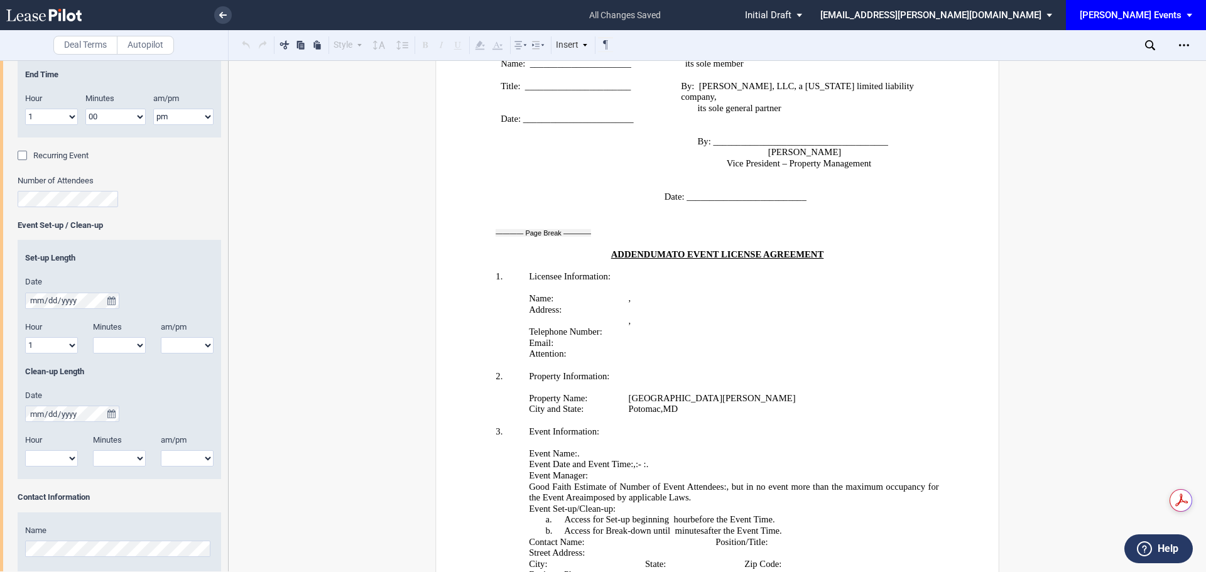
drag, startPoint x: 67, startPoint y: 461, endPoint x: 66, endPoint y: 451, distance: 10.1
click at [67, 461] on select "1 2 3 4 5 6 7 8 9 10 11 12" at bounding box center [51, 458] width 53 height 16
select select "1"
click at [25, 450] on select "1 2 3 4 5 6 7 8 9 10 11 12" at bounding box center [51, 458] width 53 height 16
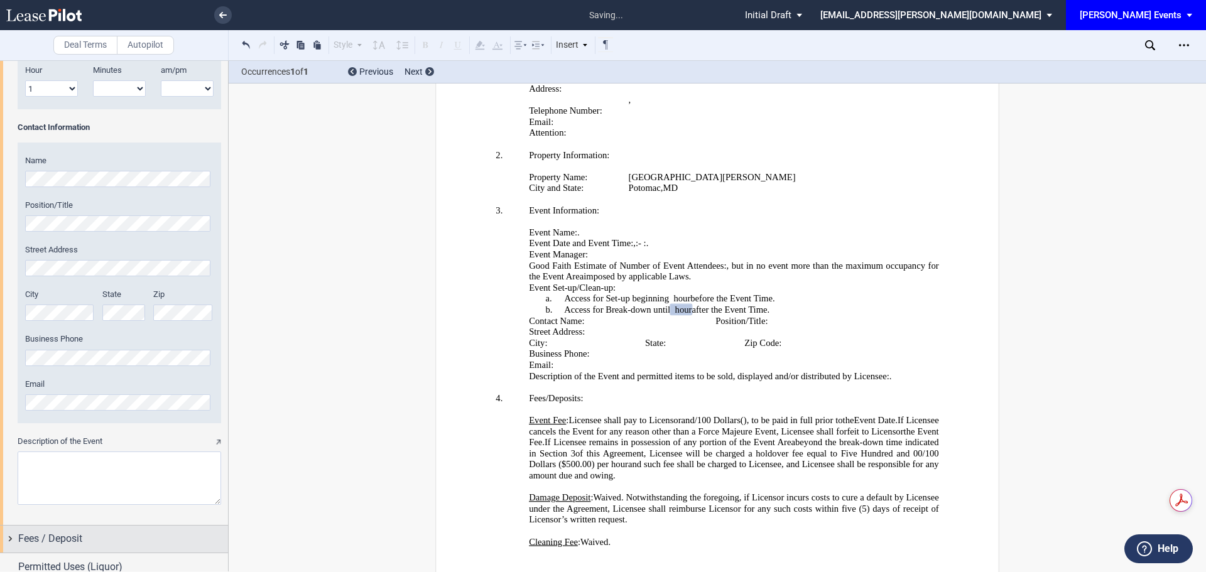
scroll to position [749, 0]
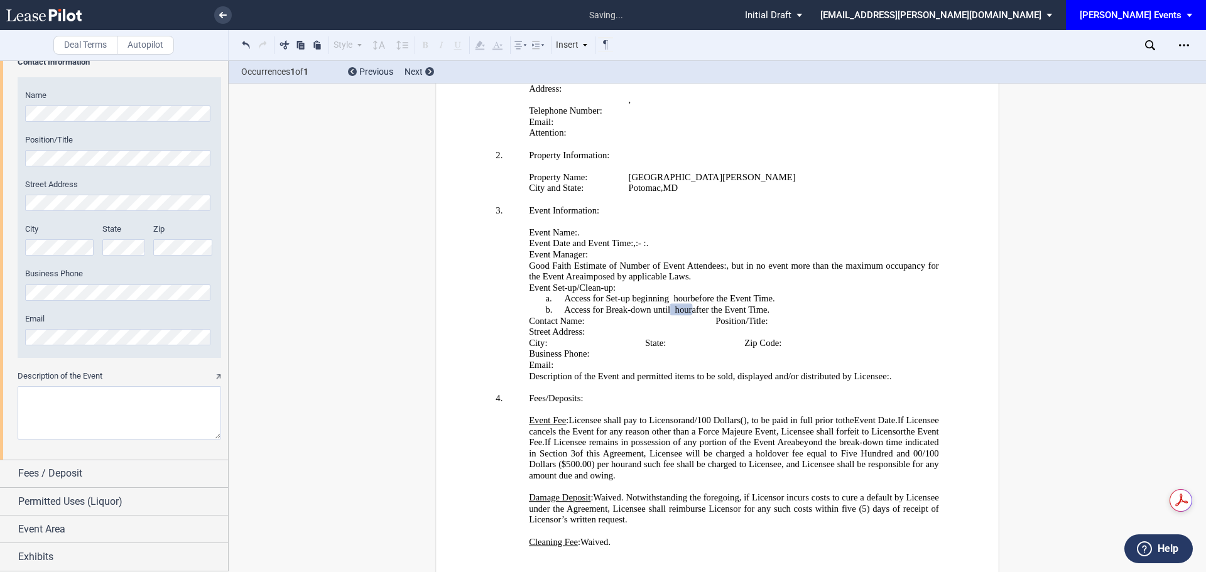
click at [68, 432] on textarea "Description of the Event" at bounding box center [120, 412] width 204 height 53
paste textarea "Halloween masks decorating activity for children"
type textarea "Halloween masks decorating activity for children"
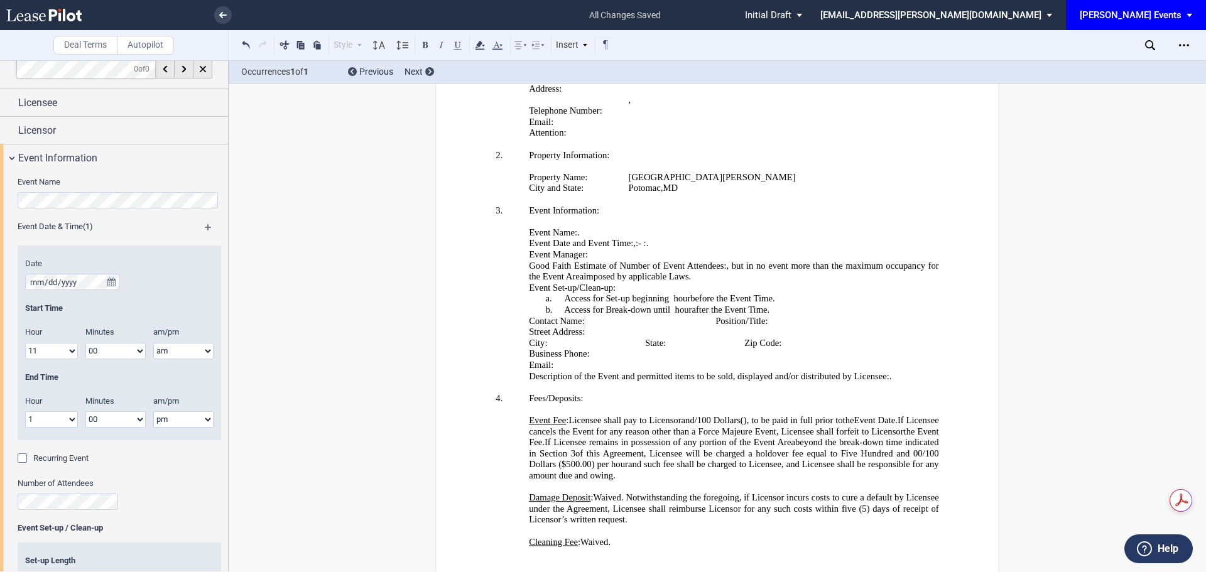
scroll to position [0, 0]
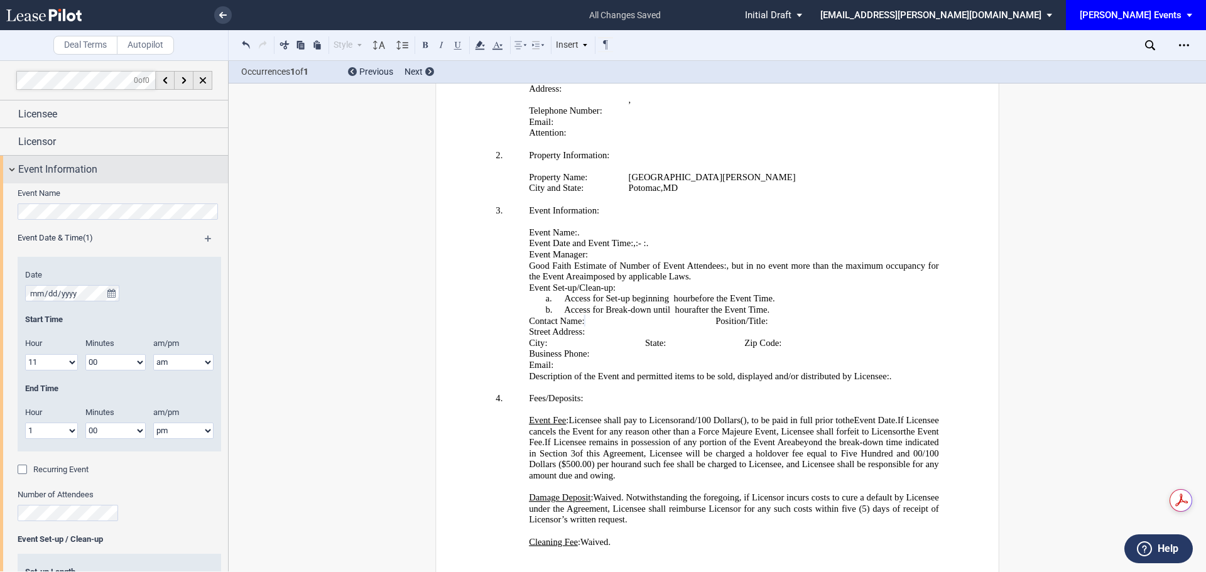
click at [73, 175] on span "Event Information" at bounding box center [57, 169] width 79 height 15
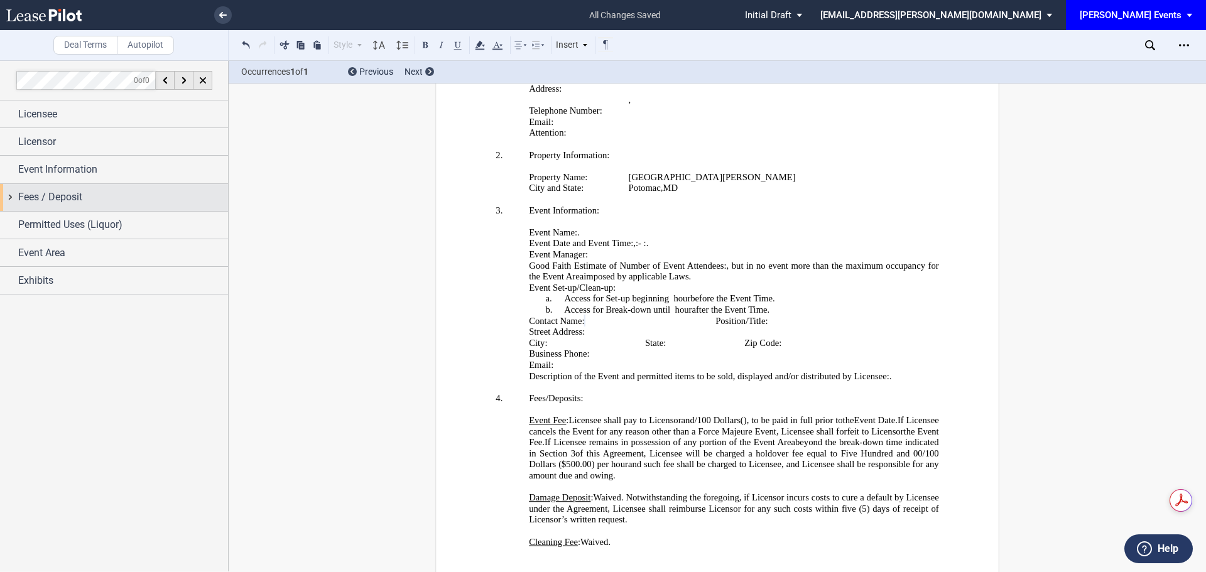
click at [58, 199] on span "Fees / Deposit" at bounding box center [50, 197] width 64 height 15
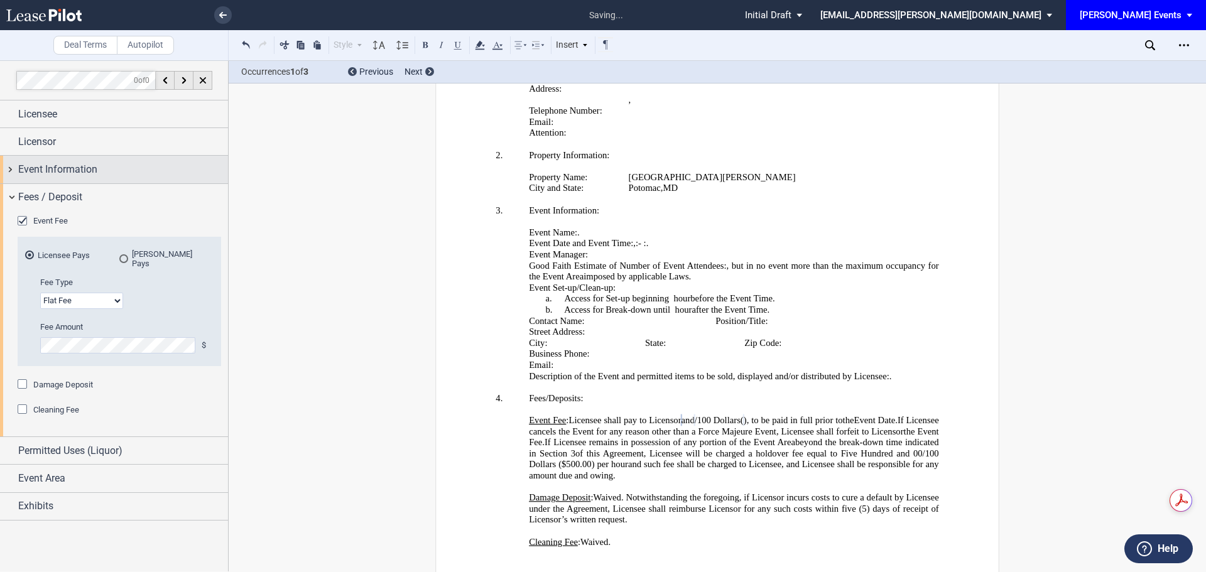
click at [84, 173] on span "Event Information" at bounding box center [57, 169] width 79 height 15
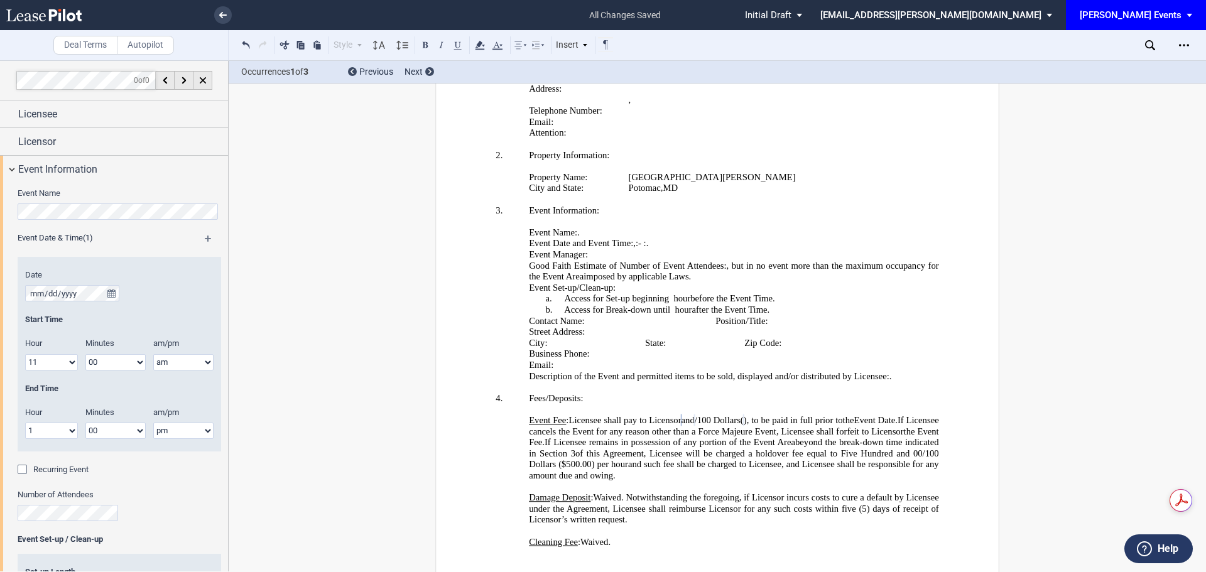
click at [48, 503] on div "Number of Attendees" at bounding box center [120, 505] width 204 height 32
click at [138, 491] on label "Number of Attendees" at bounding box center [120, 494] width 204 height 11
click at [73, 170] on span "Event Information" at bounding box center [57, 169] width 79 height 15
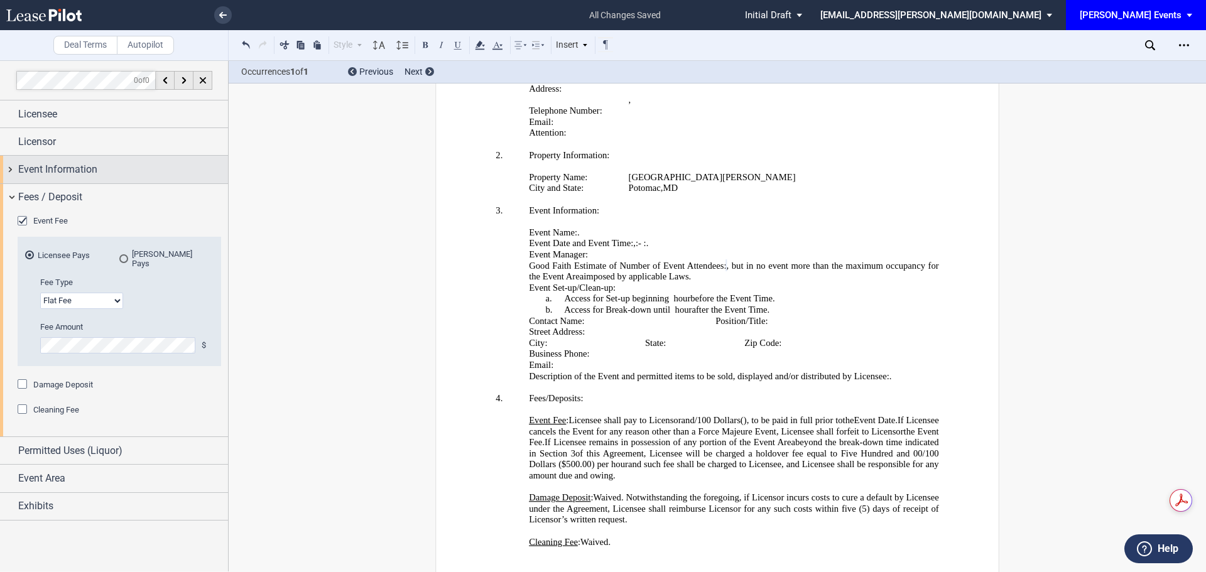
click at [73, 170] on span "Event Information" at bounding box center [57, 169] width 79 height 15
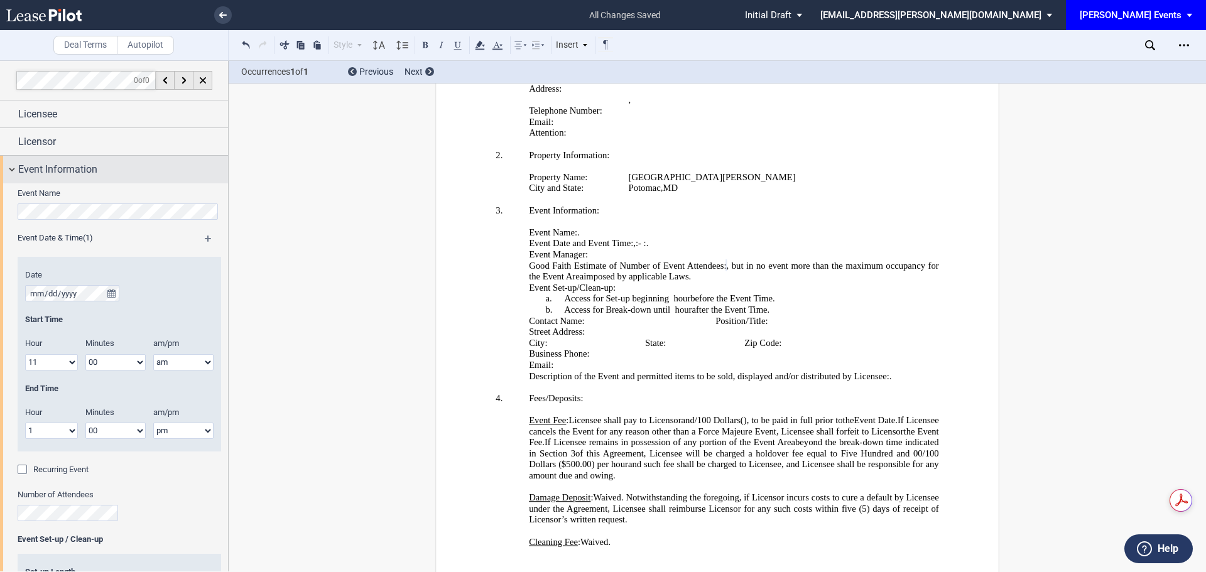
click at [73, 170] on span "Event Information" at bounding box center [57, 169] width 79 height 15
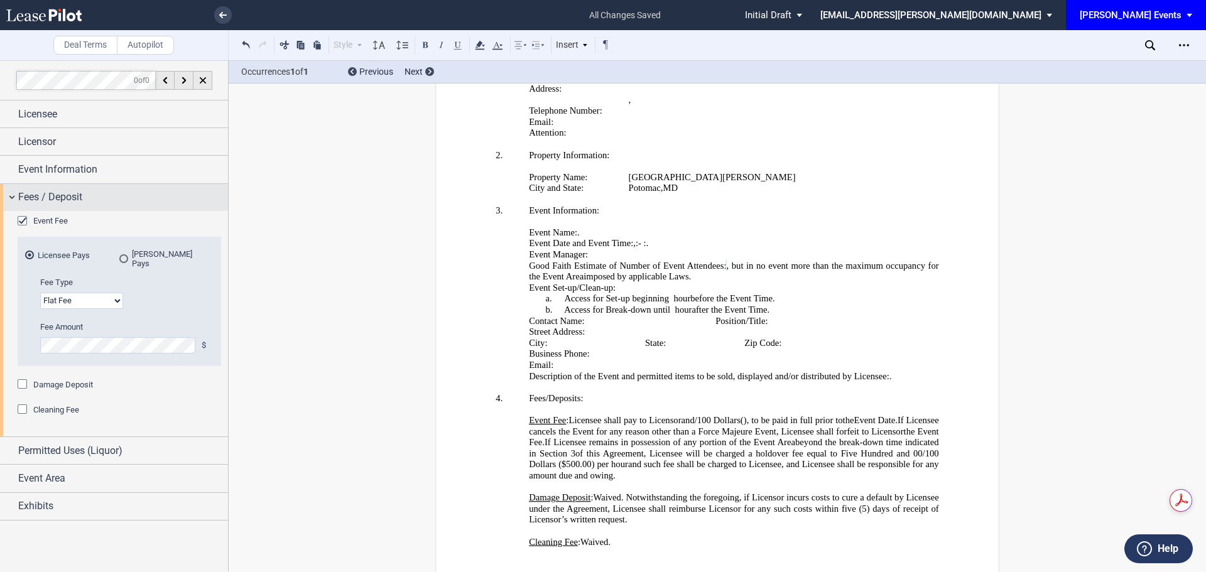
click at [58, 200] on span "Fees / Deposit" at bounding box center [50, 197] width 64 height 15
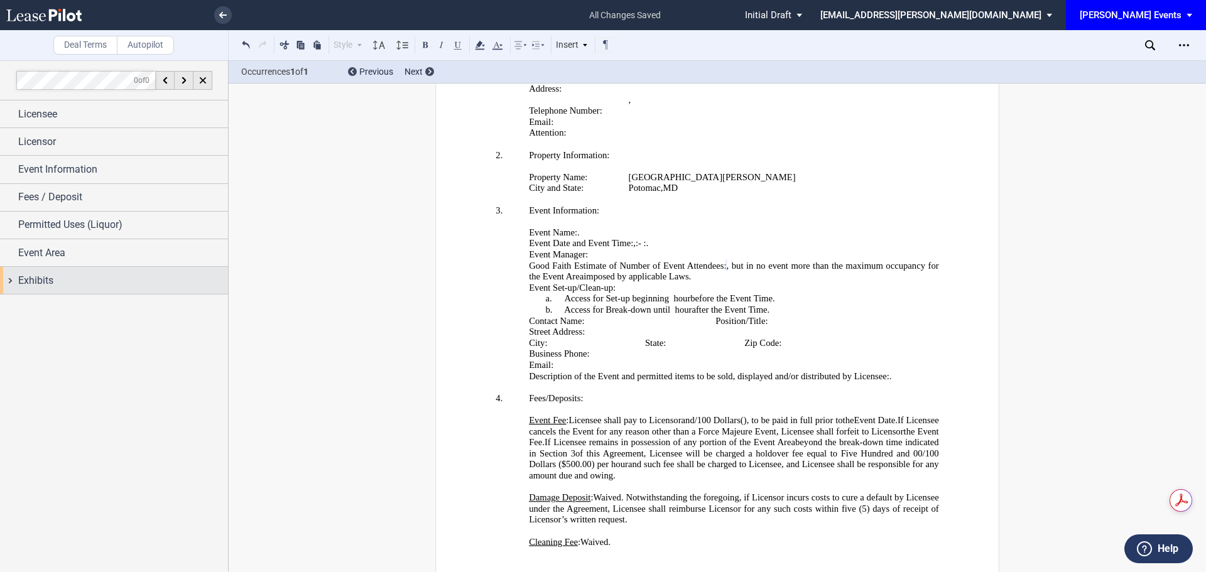
click at [63, 278] on div "Exhibits" at bounding box center [123, 280] width 210 height 15
click at [45, 275] on span "Exhibits" at bounding box center [35, 280] width 35 height 15
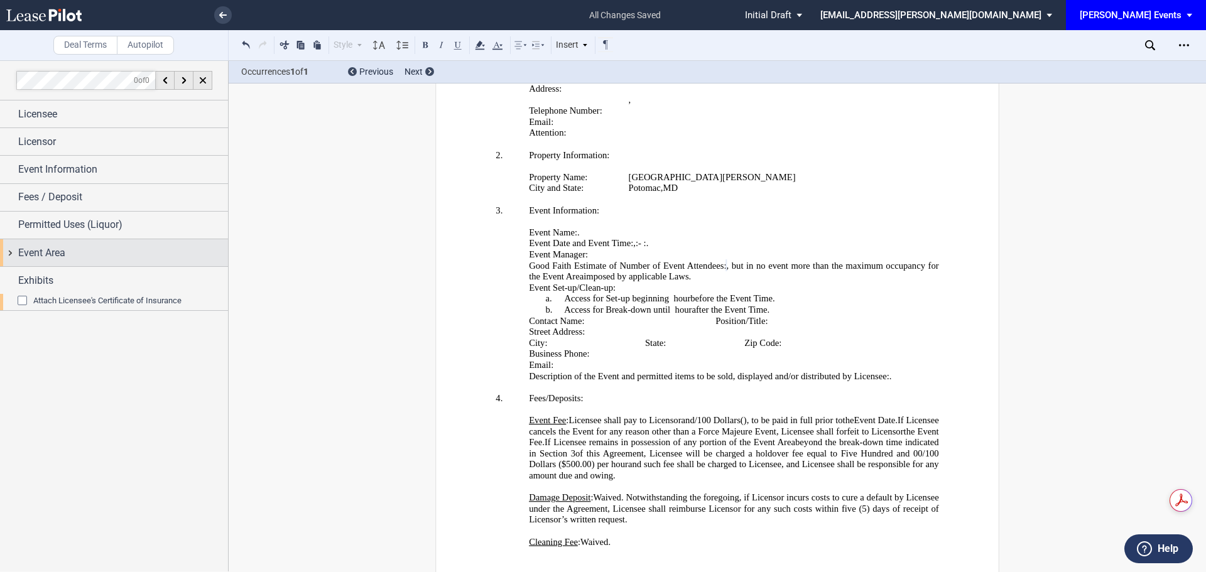
click at [56, 250] on span "Event Area" at bounding box center [41, 253] width 47 height 15
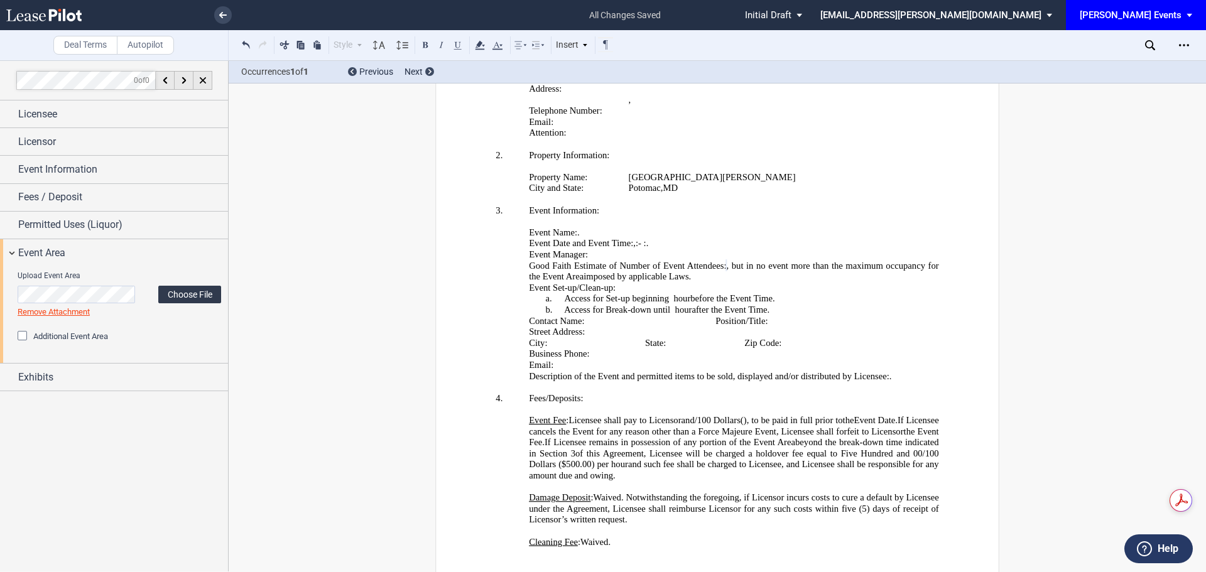
click at [180, 292] on label "Choose File" at bounding box center [189, 295] width 63 height 18
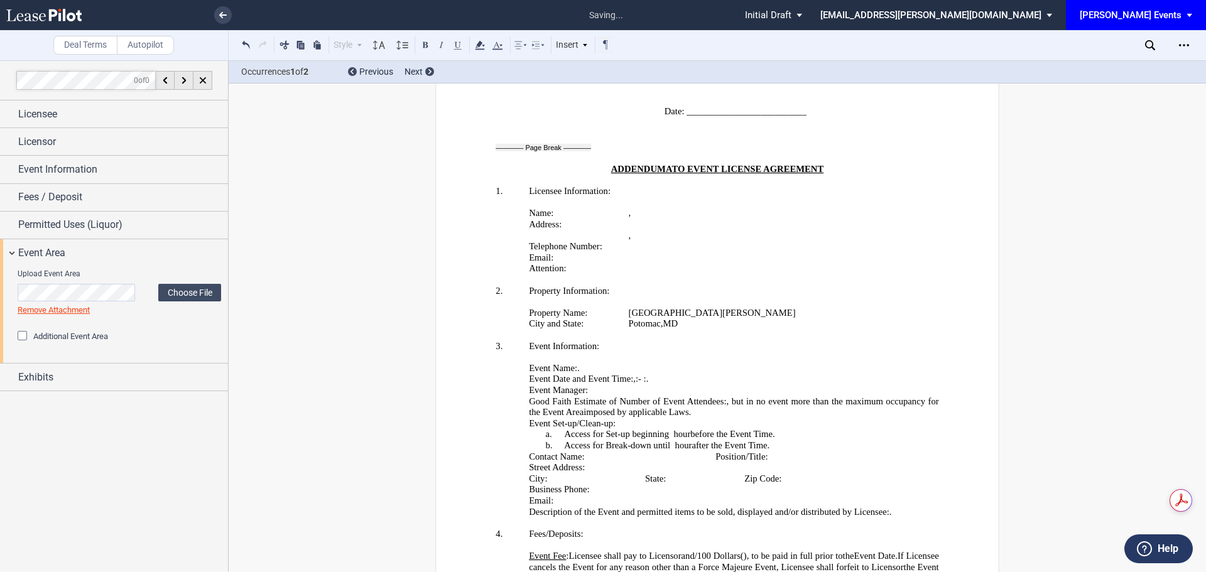
scroll to position [1837, 0]
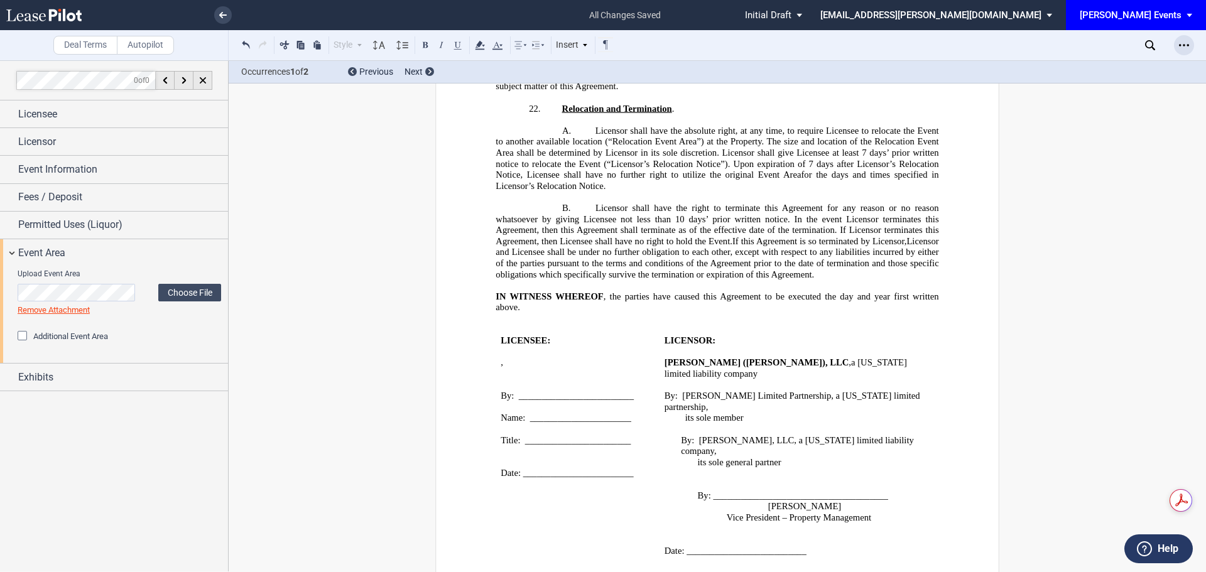
click at [1180, 43] on icon "Open Lease options menu" at bounding box center [1184, 45] width 10 height 10
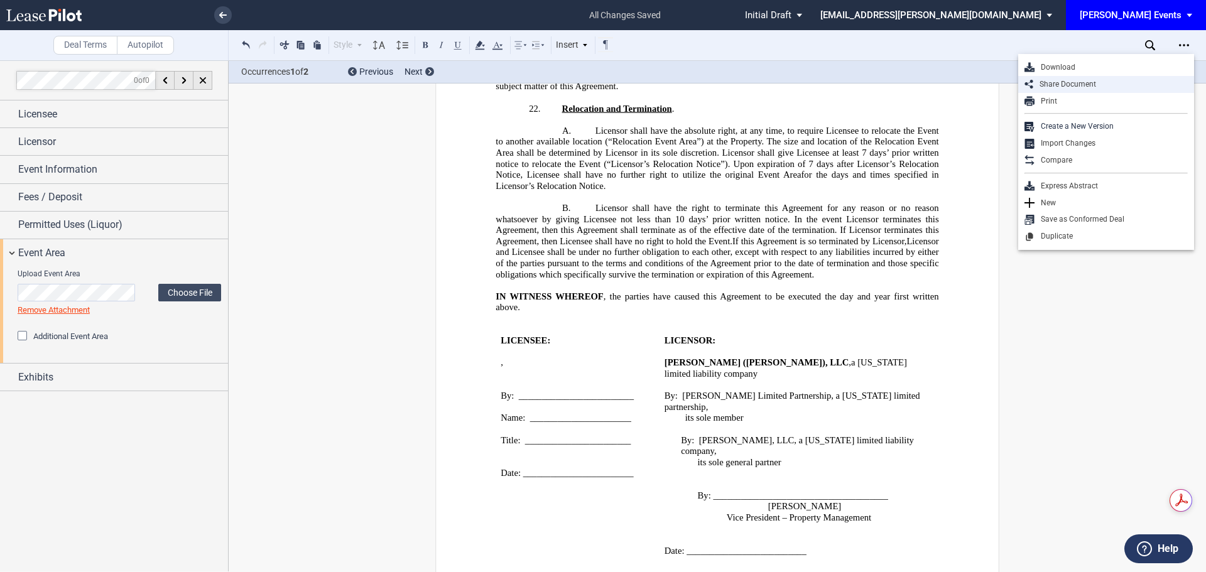
click at [1072, 80] on div "Share Document" at bounding box center [1110, 84] width 155 height 11
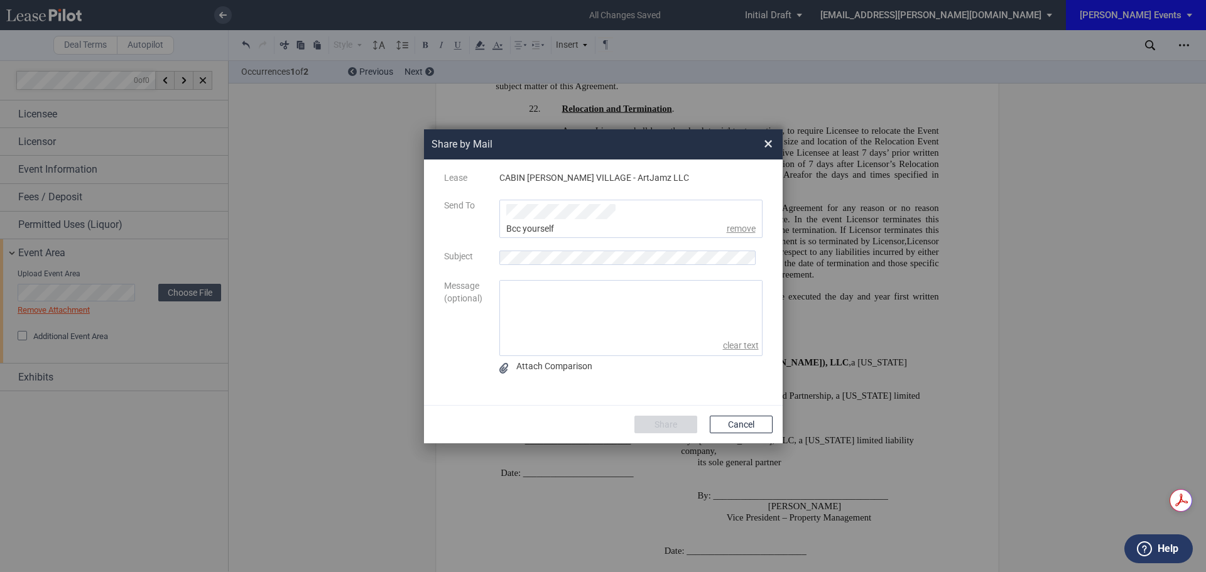
click at [686, 210] on ul "Share by ..." at bounding box center [630, 219] width 263 height 38
click at [568, 226] on div "kgilbride@edens.com" at bounding box center [553, 240] width 92 height 41
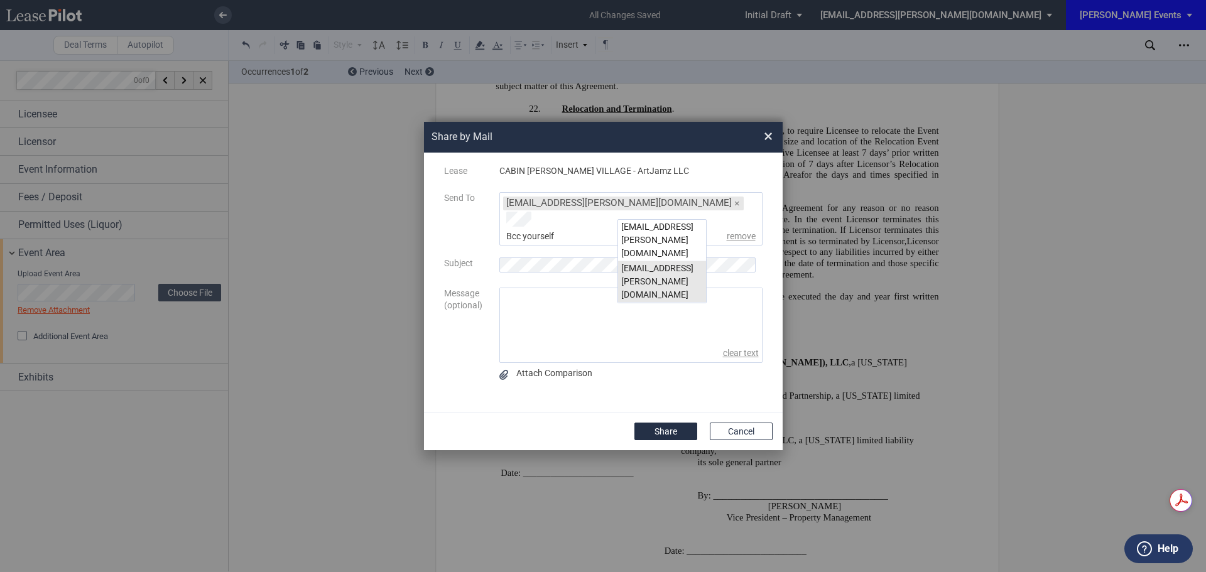
click at [642, 261] on div "msteeb@edens.com" at bounding box center [662, 281] width 88 height 41
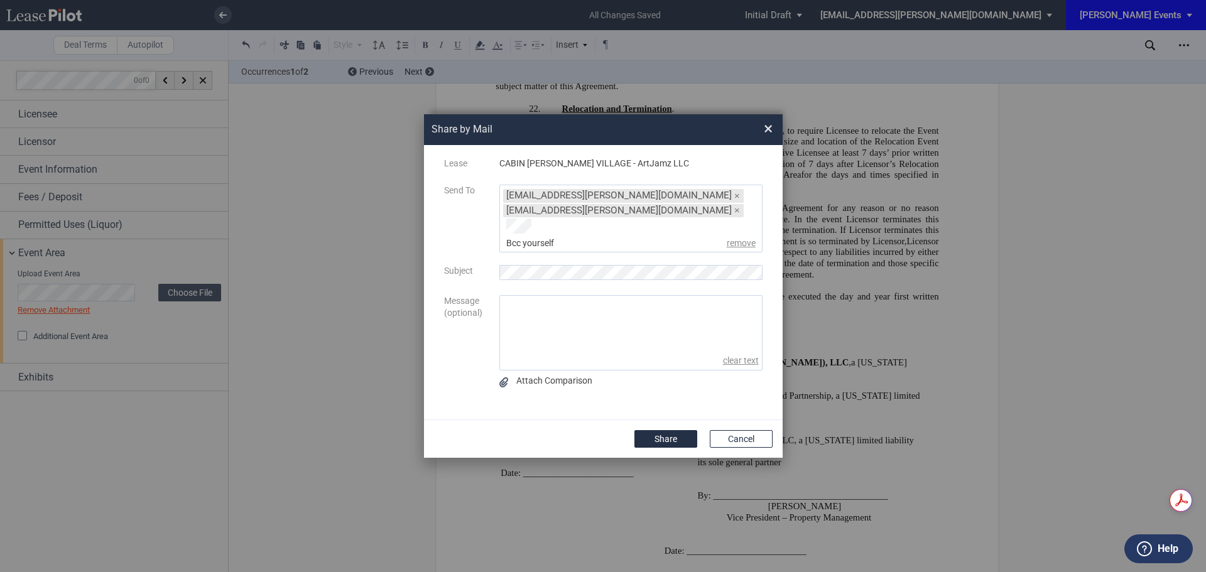
click at [588, 307] on textarea "message" at bounding box center [631, 324] width 262 height 56
click at [630, 296] on textarea "message" at bounding box center [631, 324] width 262 height 56
type textarea "Good morning Malinda, I hope you are well. Can you please review when you get a…"
click at [667, 431] on button "Share" at bounding box center [665, 439] width 63 height 18
